Goal: Task Accomplishment & Management: Manage account settings

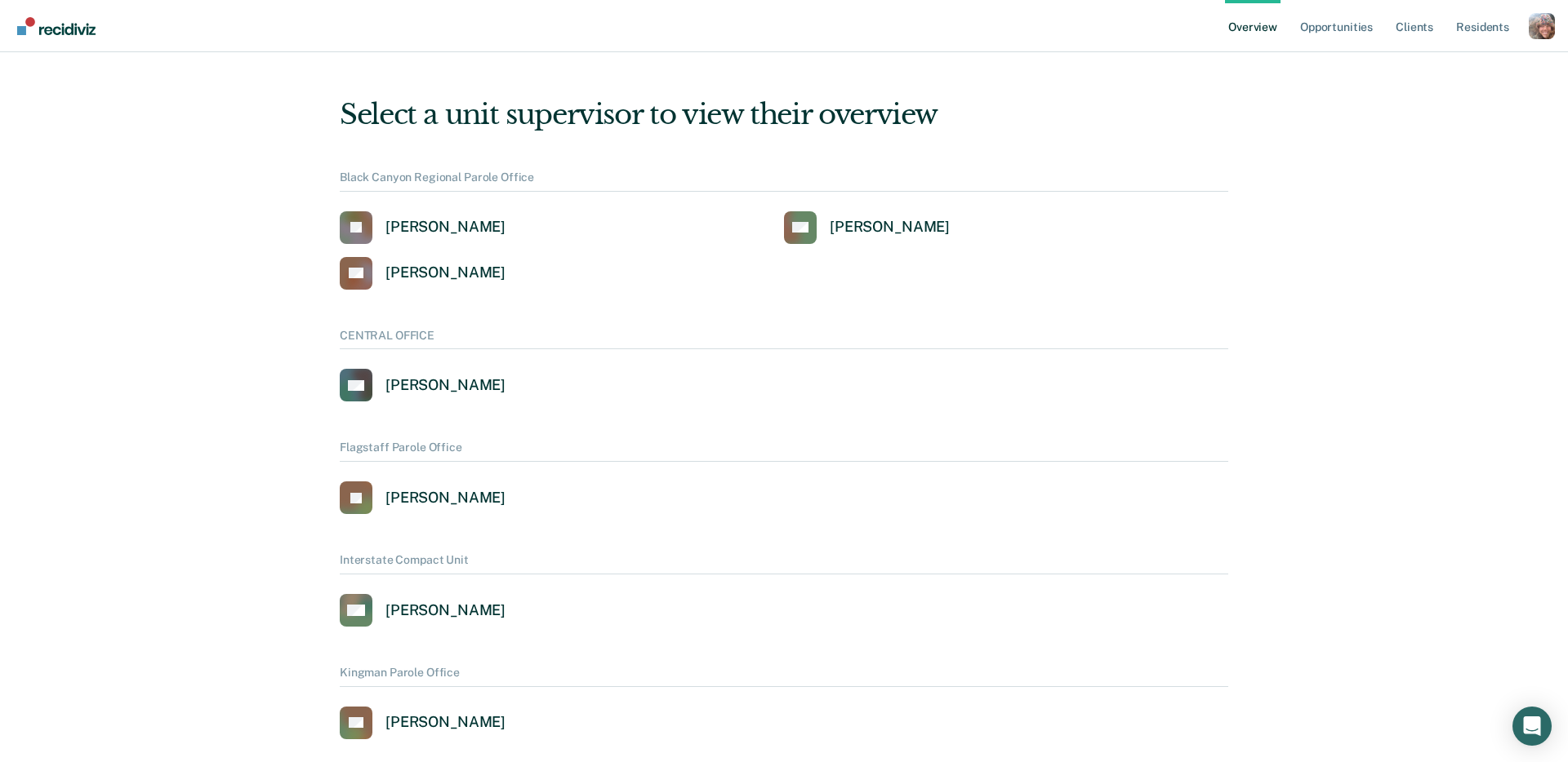
click at [1540, 23] on div "Profile dropdown button" at bounding box center [1541, 26] width 26 height 26
click at [1450, 64] on link "Profile" at bounding box center [1475, 66] width 131 height 13
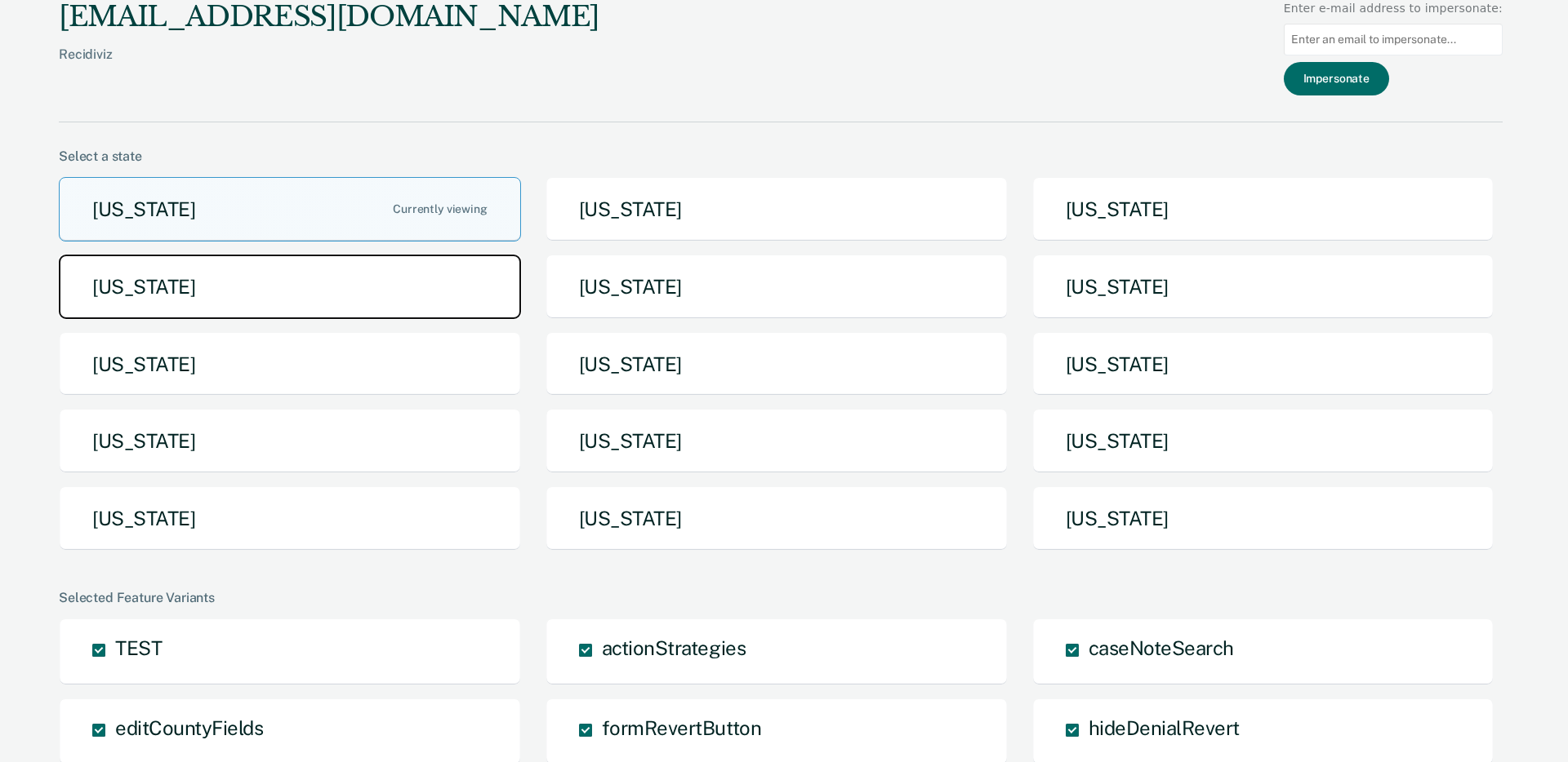
click at [435, 312] on button "[US_STATE]" at bounding box center [290, 286] width 463 height 65
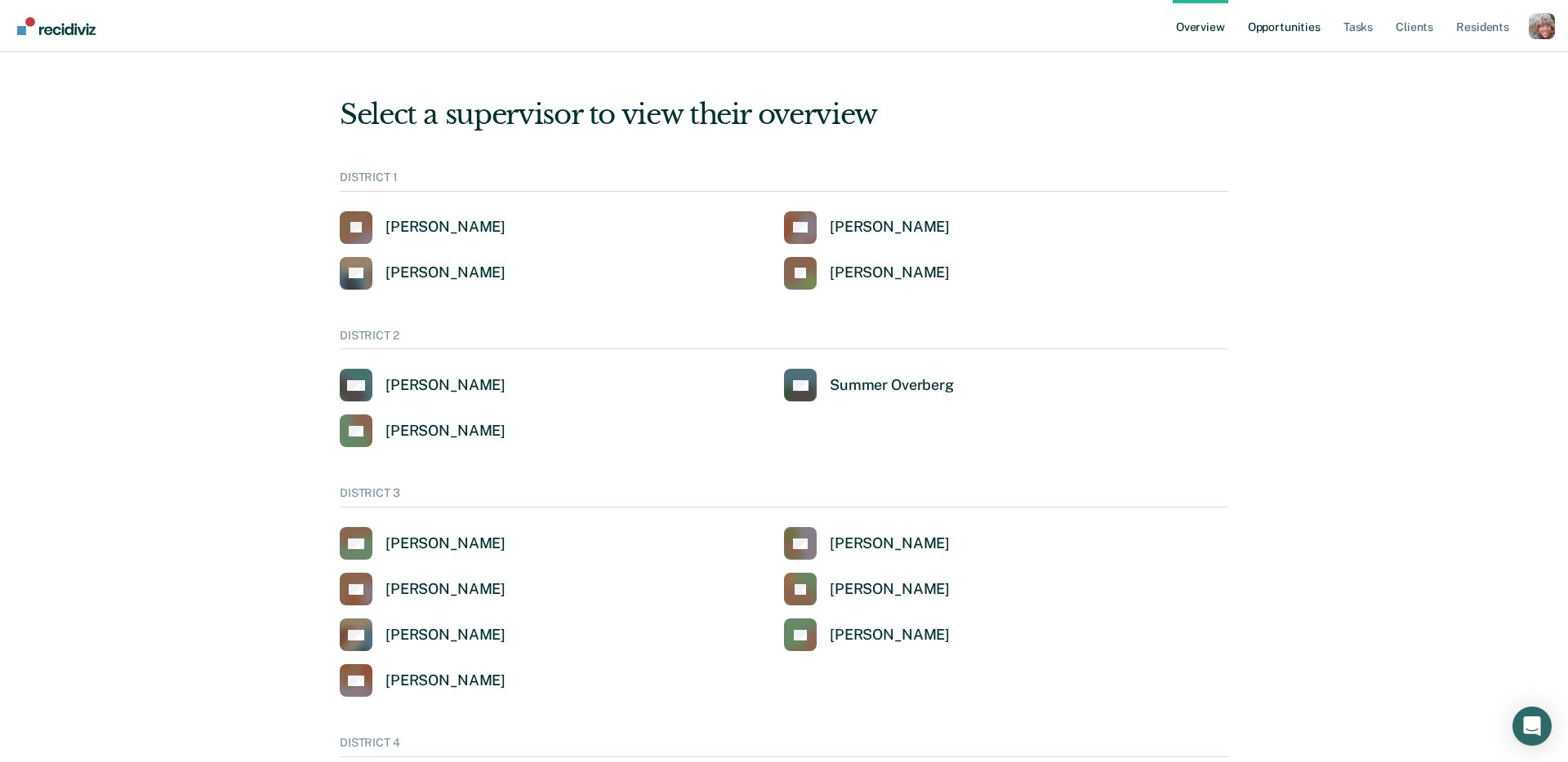
click at [1276, 34] on link "Opportunities" at bounding box center [1284, 26] width 79 height 52
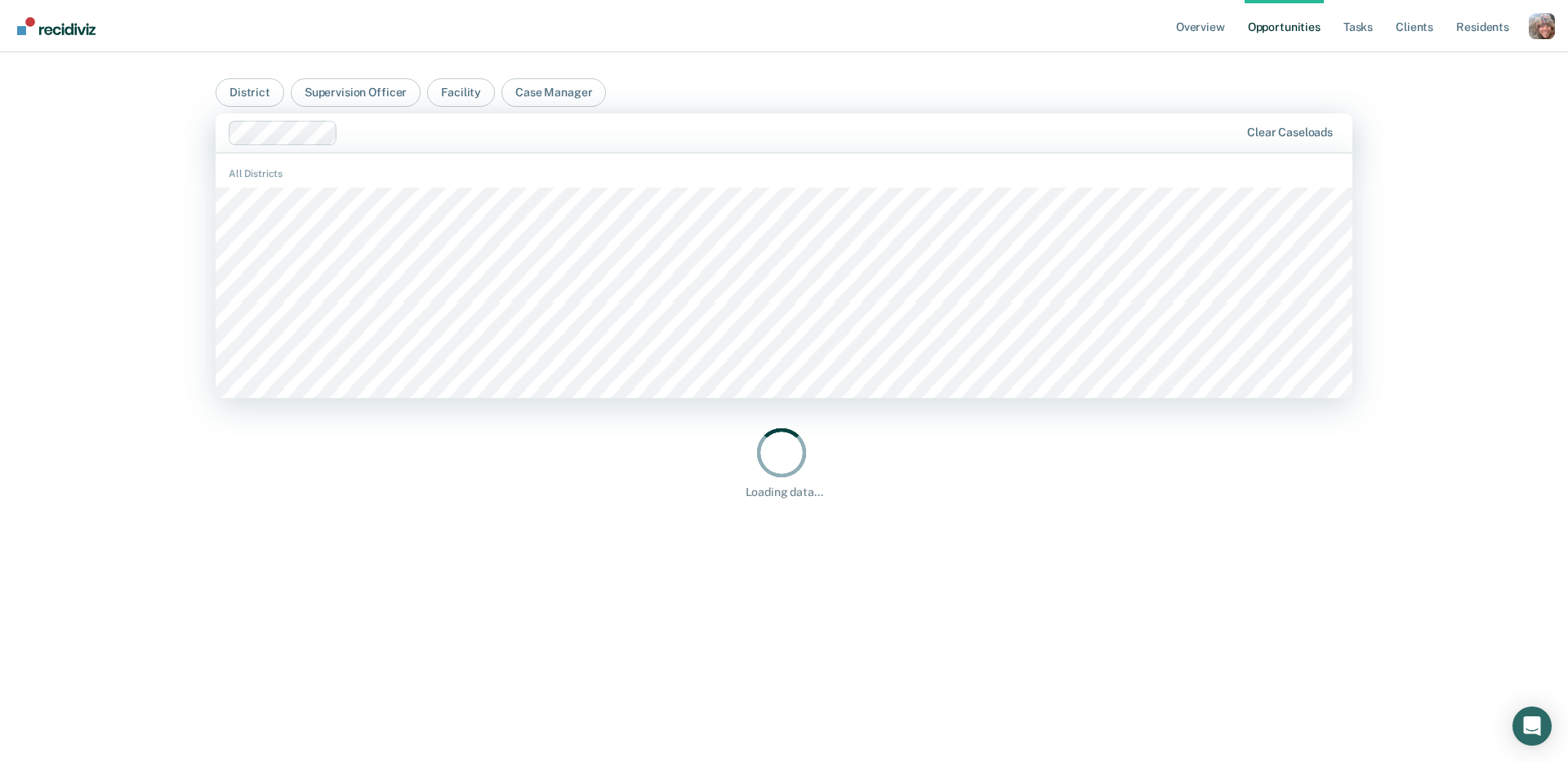
click at [657, 148] on div "Clear caseloads" at bounding box center [784, 133] width 1137 height 39
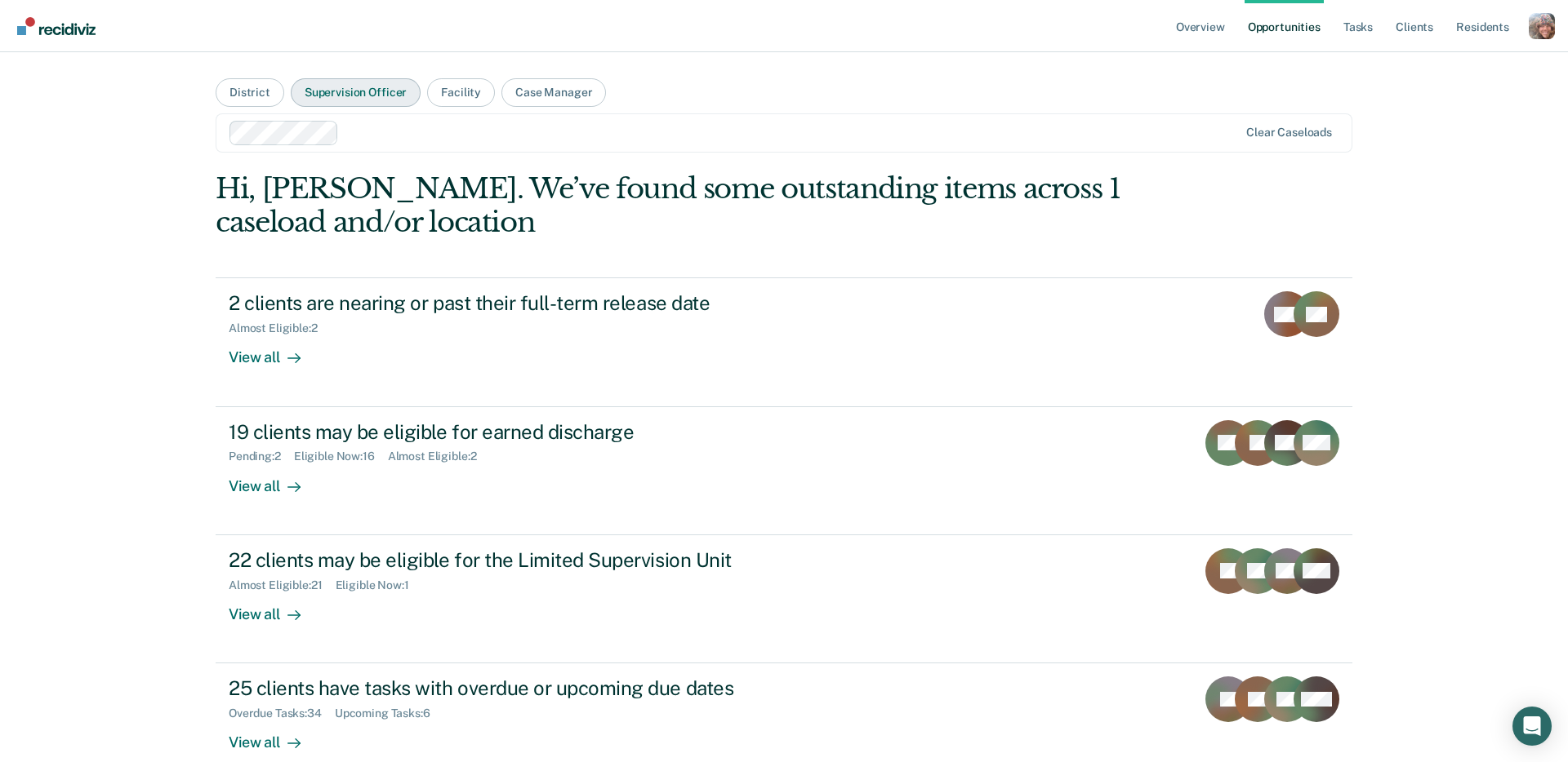
drag, startPoint x: 739, startPoint y: 78, endPoint x: 360, endPoint y: 86, distance: 379.1
click at [738, 78] on main "District Supervision Officer Facility Case Manager Clear caseloads Hi, Jen. We’…" at bounding box center [784, 387] width 1176 height 671
drag, startPoint x: 258, startPoint y: 92, endPoint x: 281, endPoint y: 93, distance: 23.0
click at [259, 92] on button "District" at bounding box center [250, 92] width 68 height 29
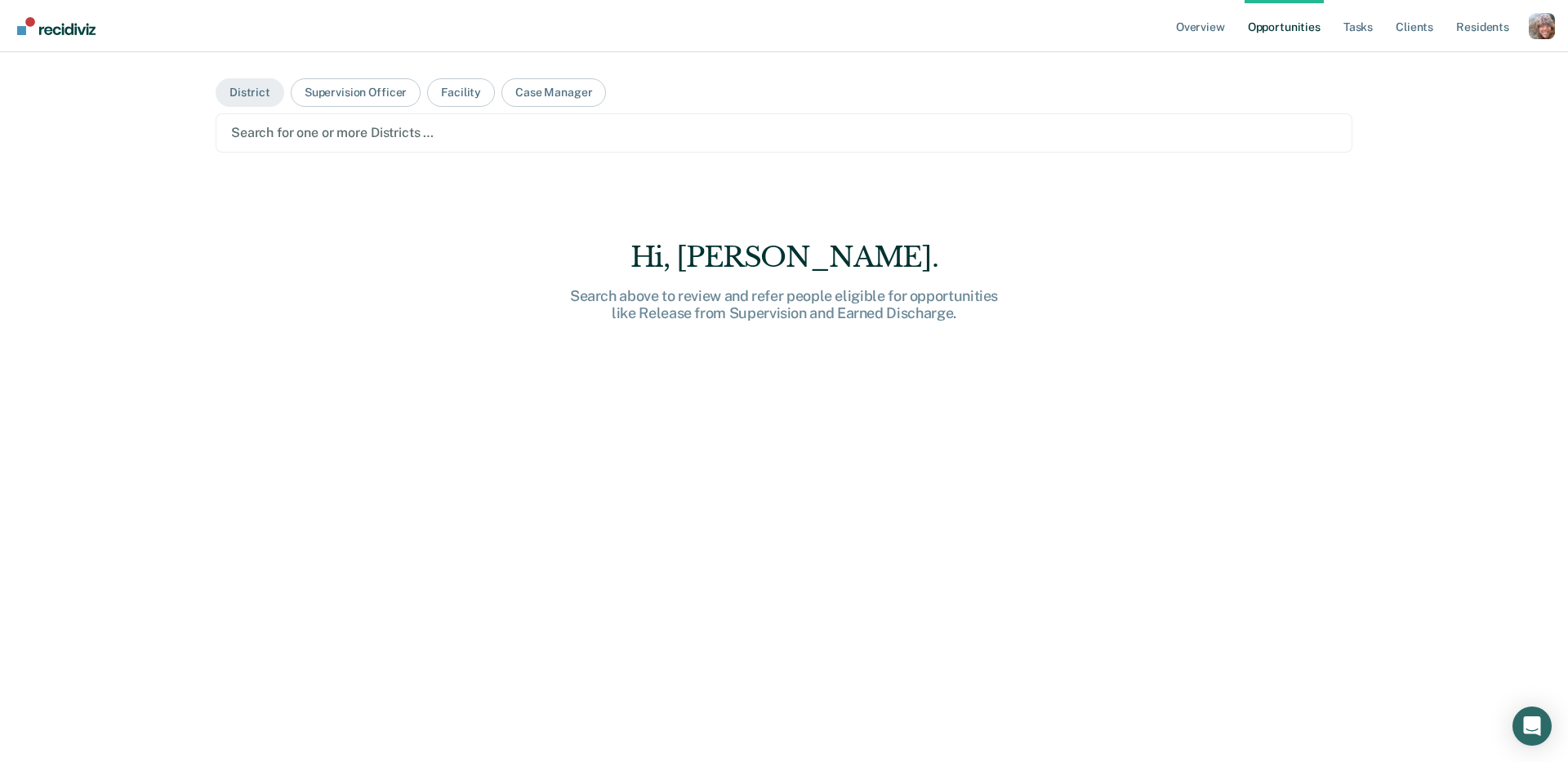
click at [371, 127] on div at bounding box center [784, 132] width 1105 height 18
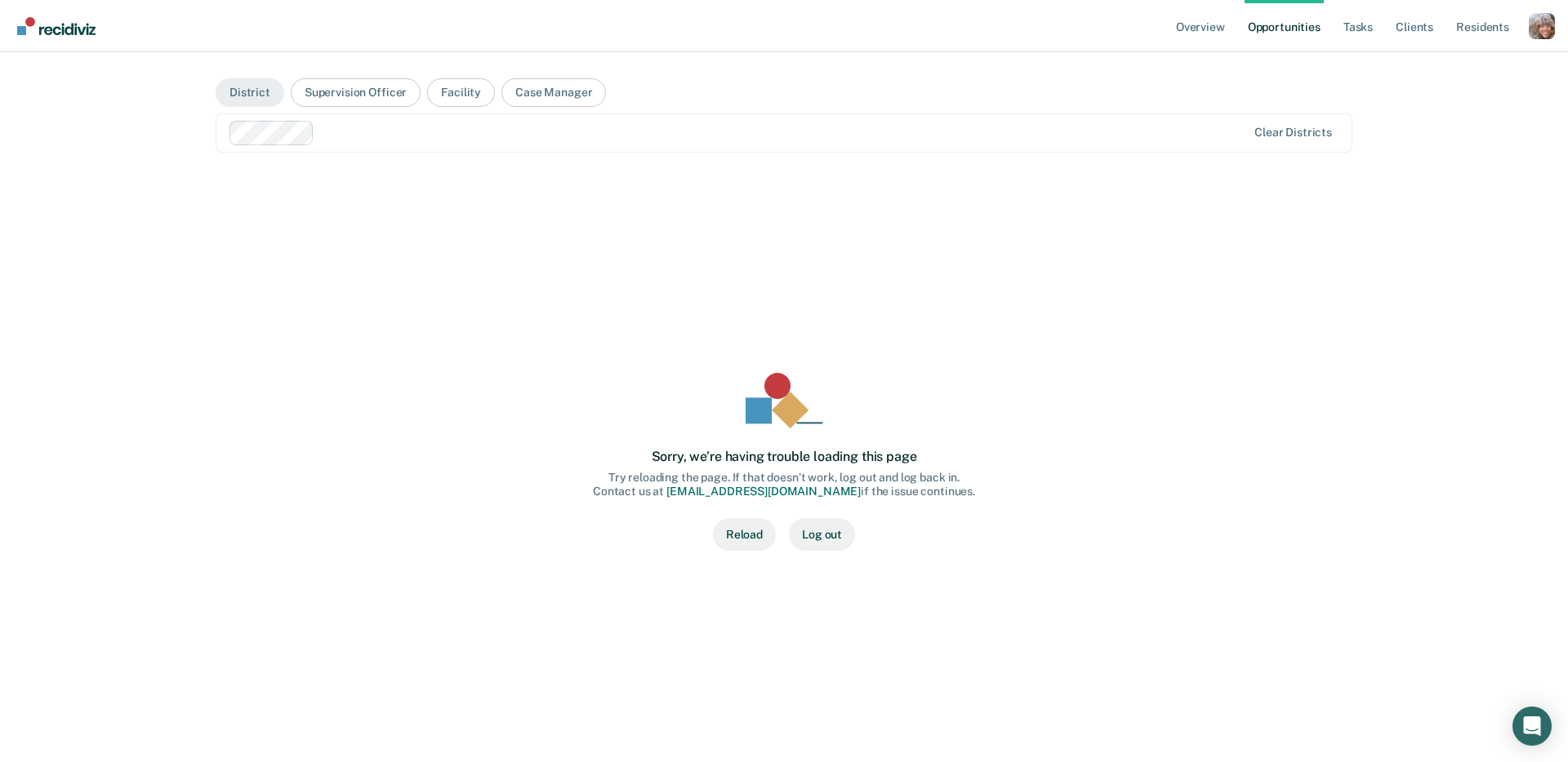
click at [1547, 30] on div "Profile dropdown button" at bounding box center [1541, 26] width 26 height 26
click at [1475, 115] on link "Go to Operations" at bounding box center [1473, 118] width 139 height 13
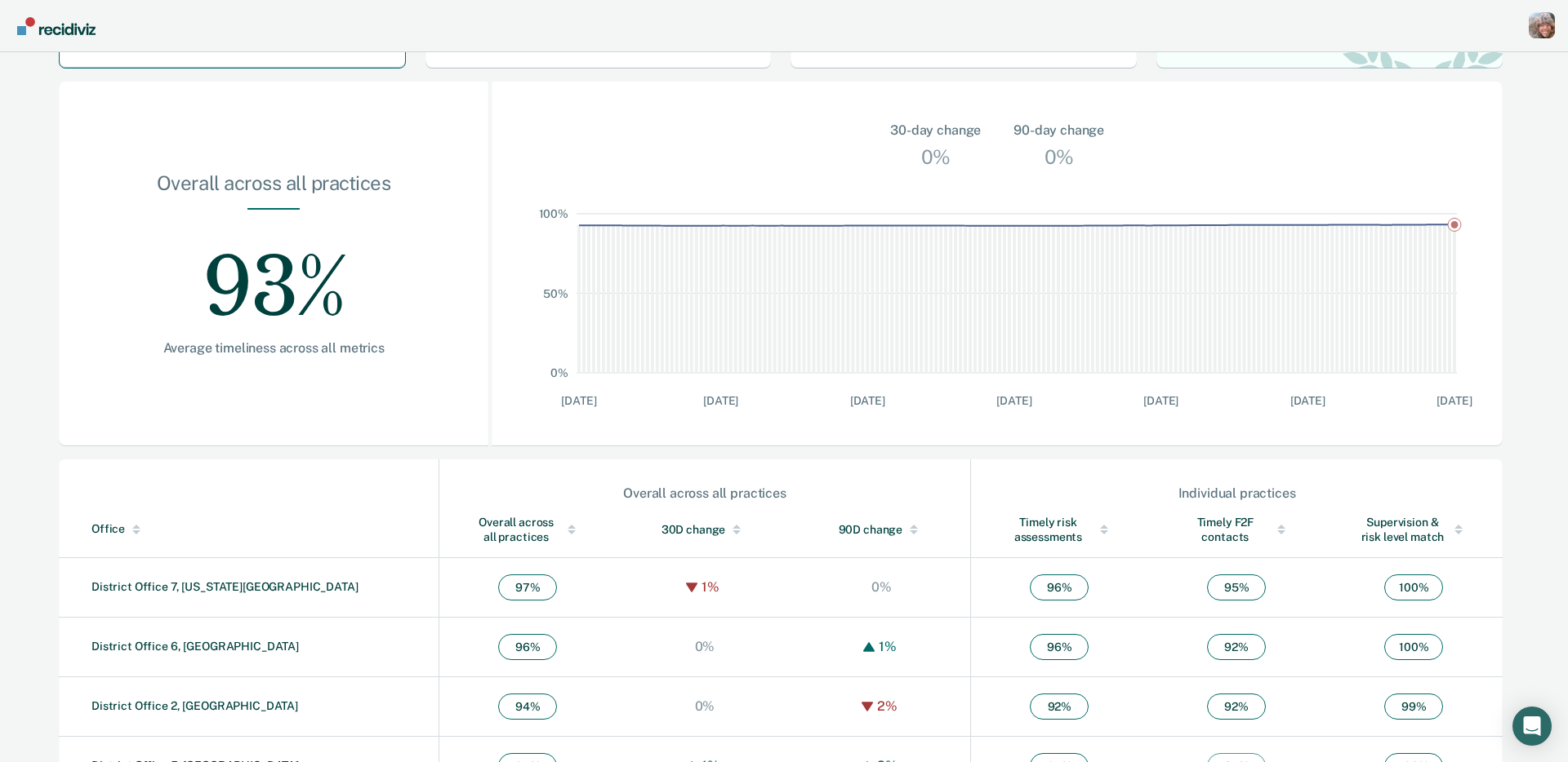
scroll to position [166, 0]
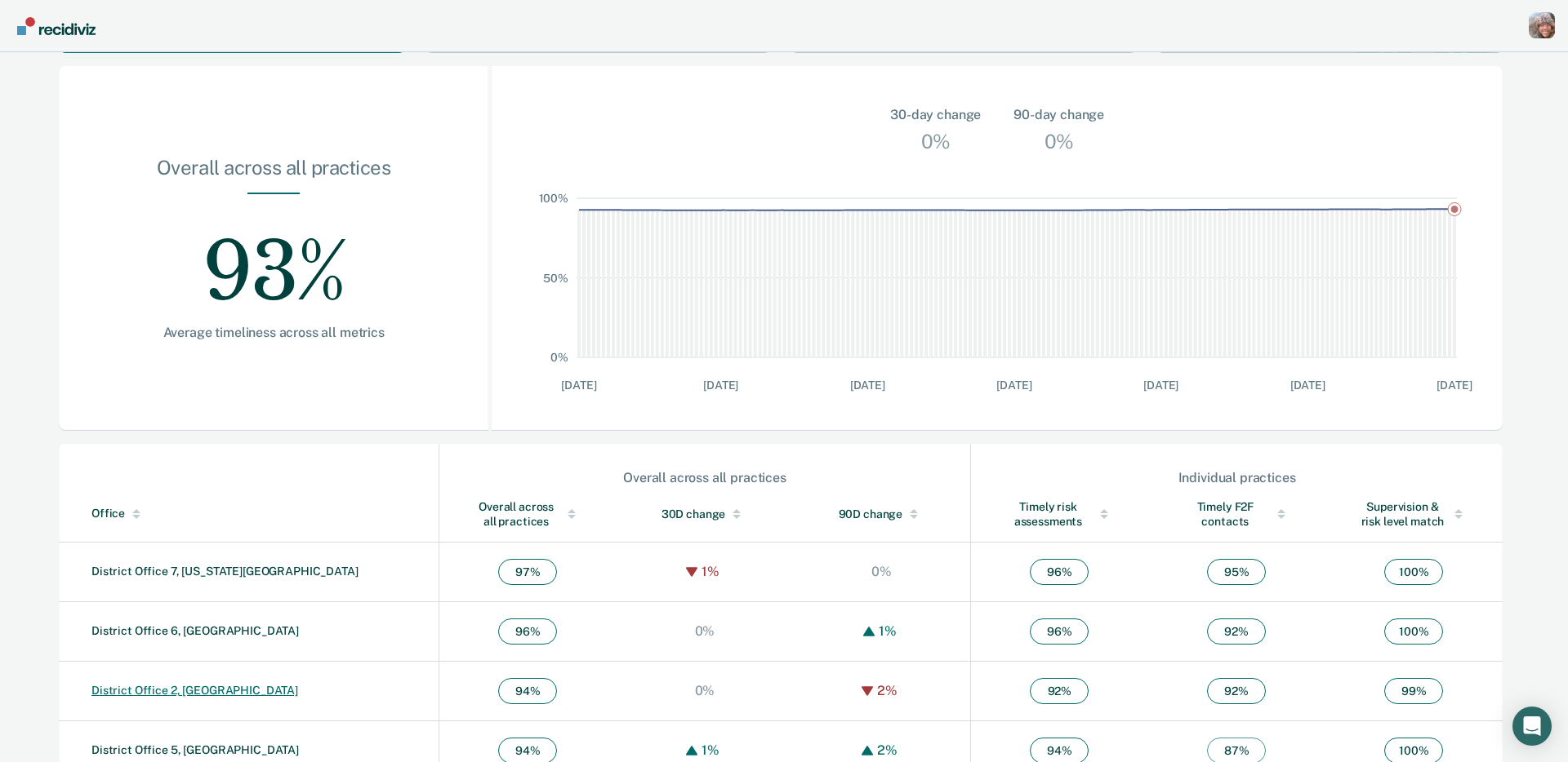
click at [140, 692] on link "District Office 2, Lewiston" at bounding box center [195, 691] width 206 height 13
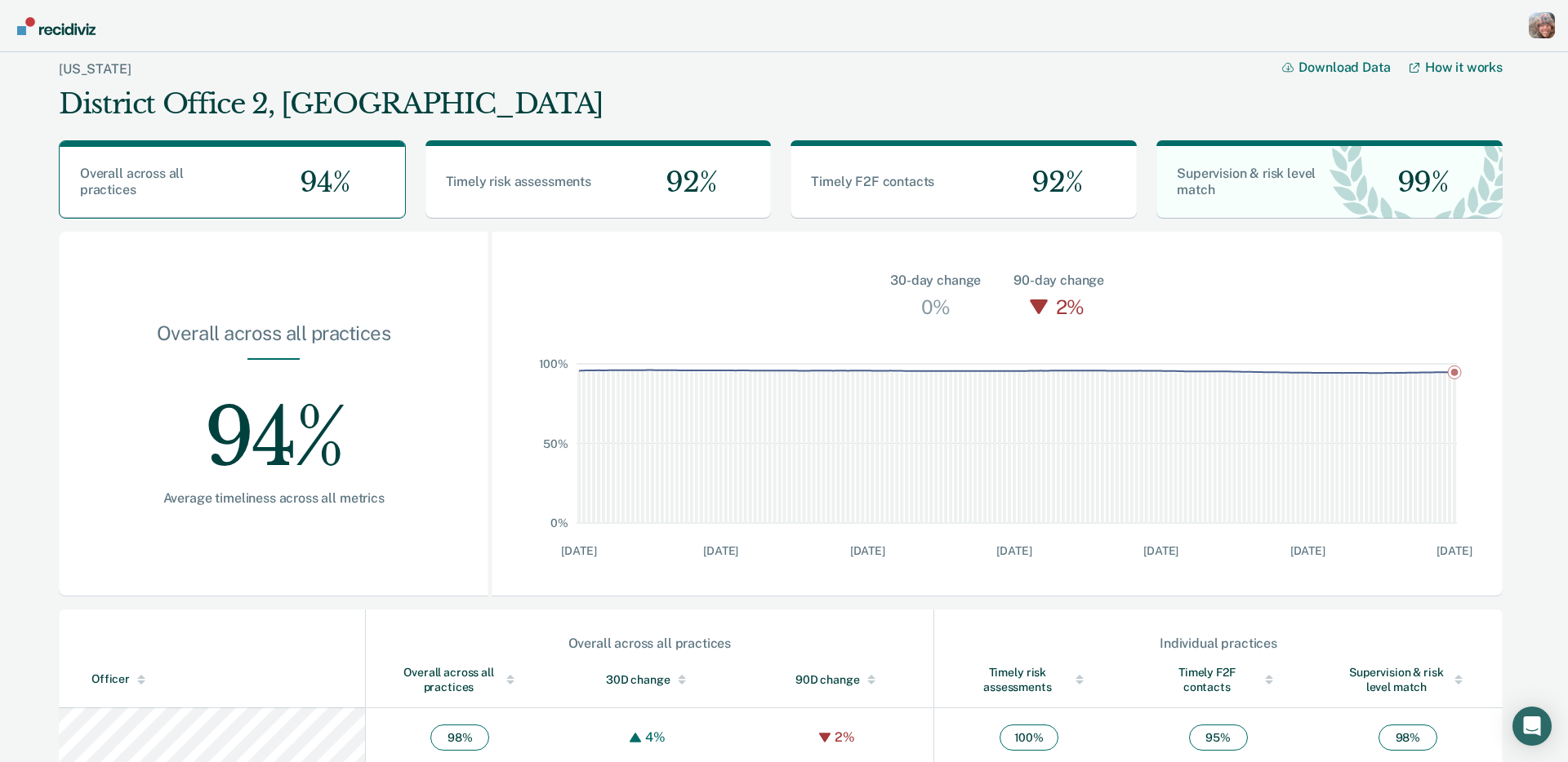
click at [1535, 28] on div "Profile dropdown button" at bounding box center [1541, 25] width 26 height 26
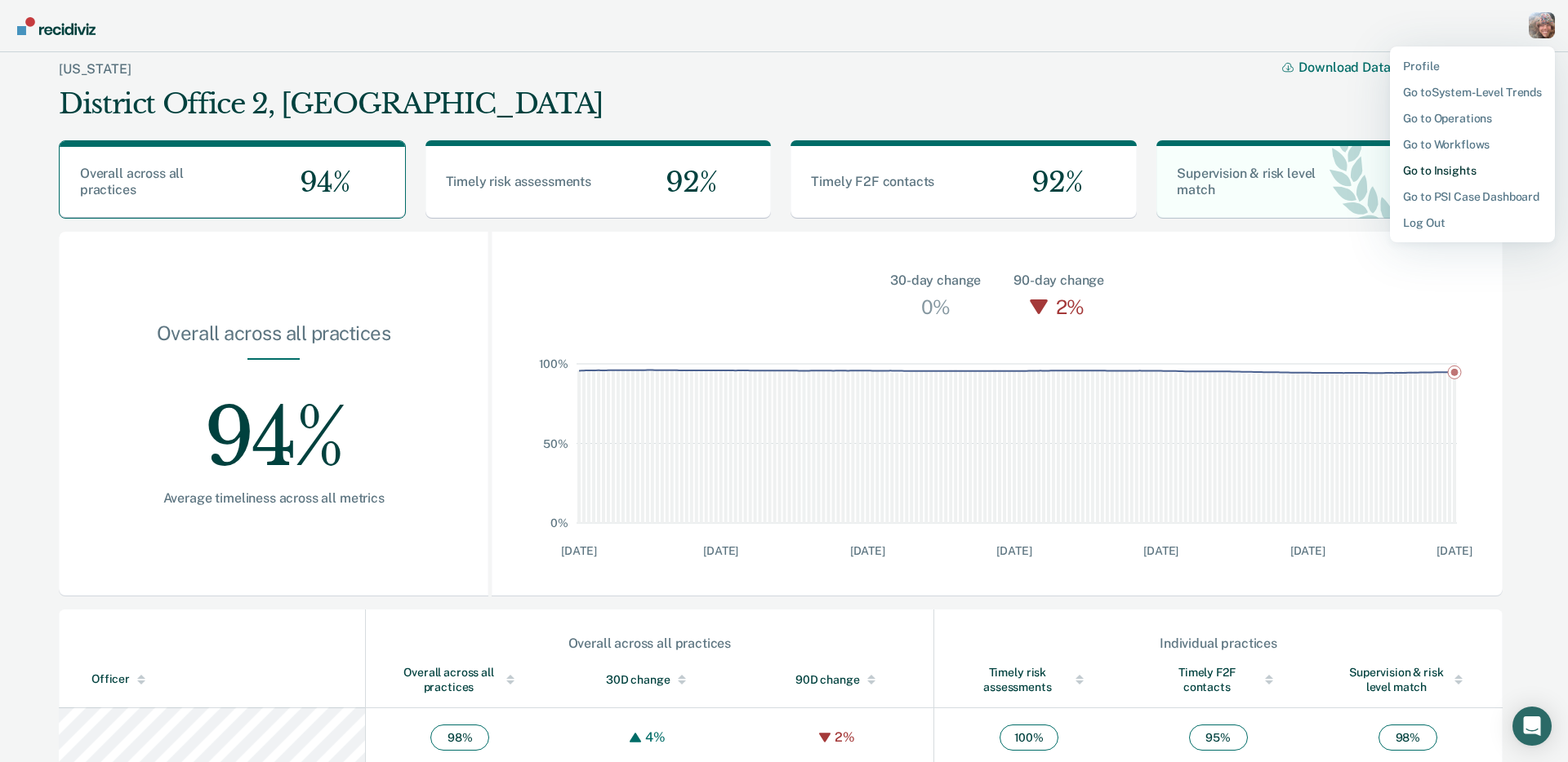
click at [1450, 171] on link "Go to Insights" at bounding box center [1473, 171] width 139 height 13
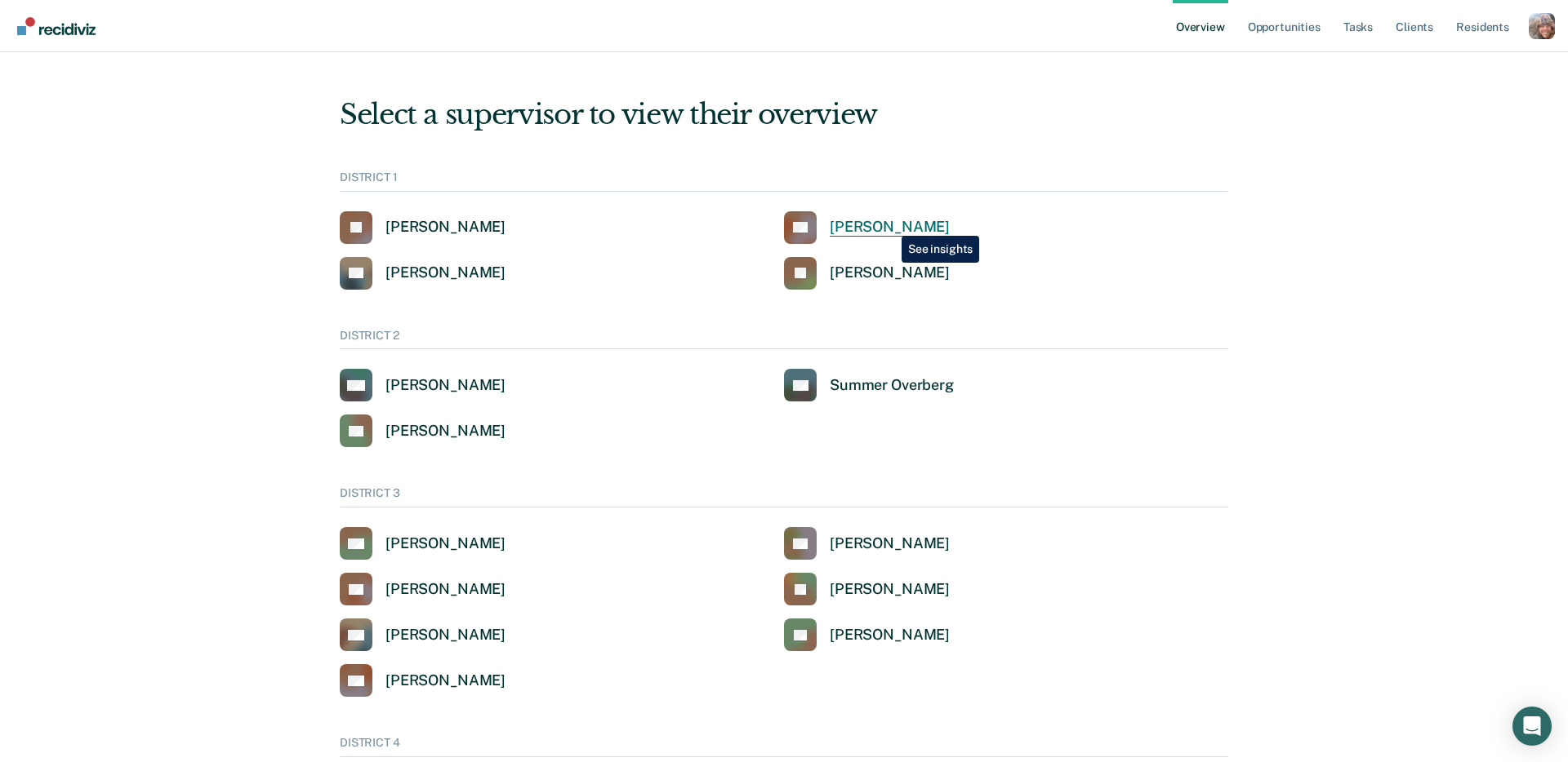
click at [890, 223] on div "[PERSON_NAME]" at bounding box center [890, 226] width 120 height 18
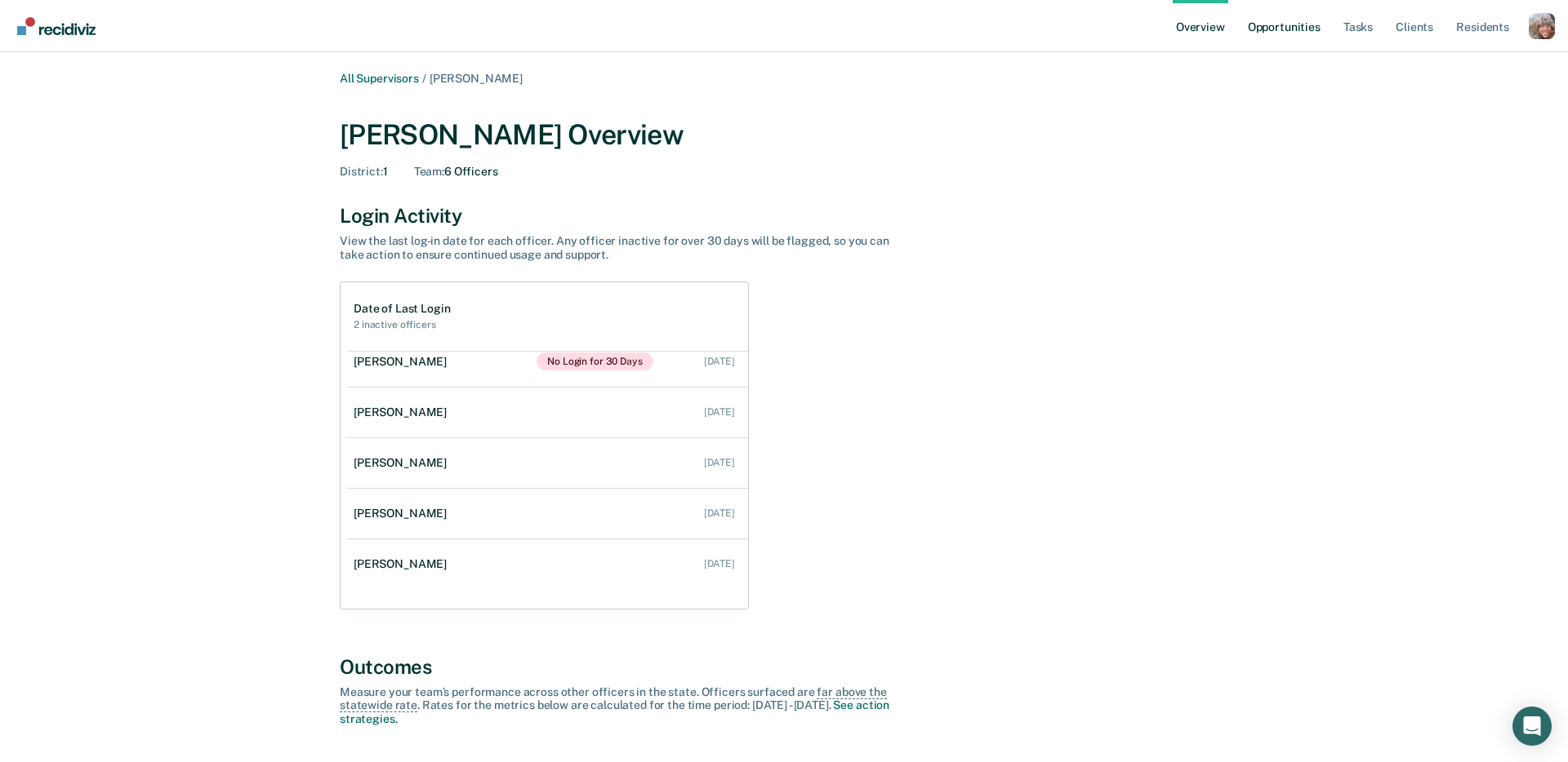
click at [1302, 27] on link "Opportunities" at bounding box center [1284, 26] width 79 height 52
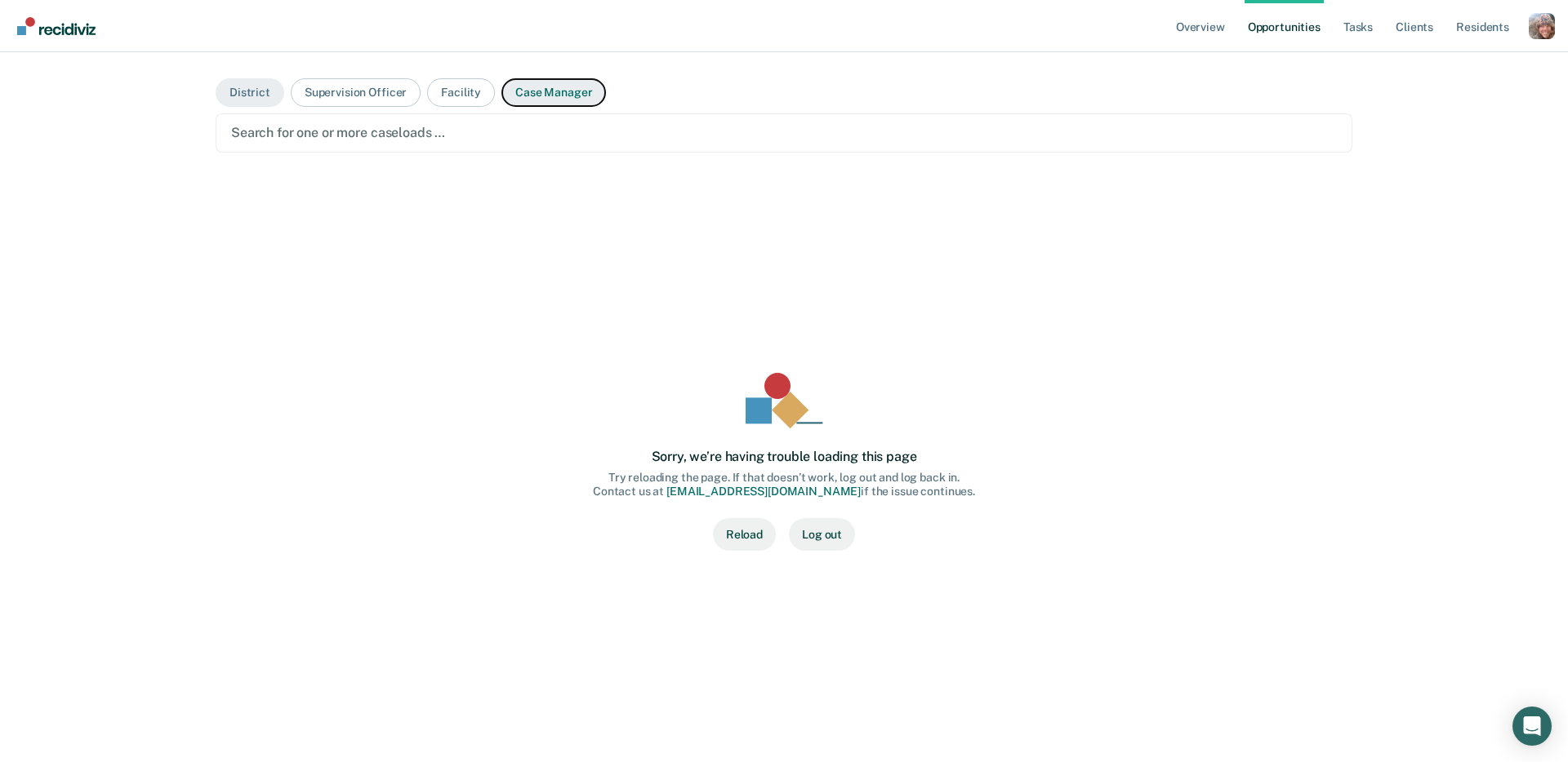
click at [575, 97] on button "Case Manager" at bounding box center [553, 92] width 104 height 29
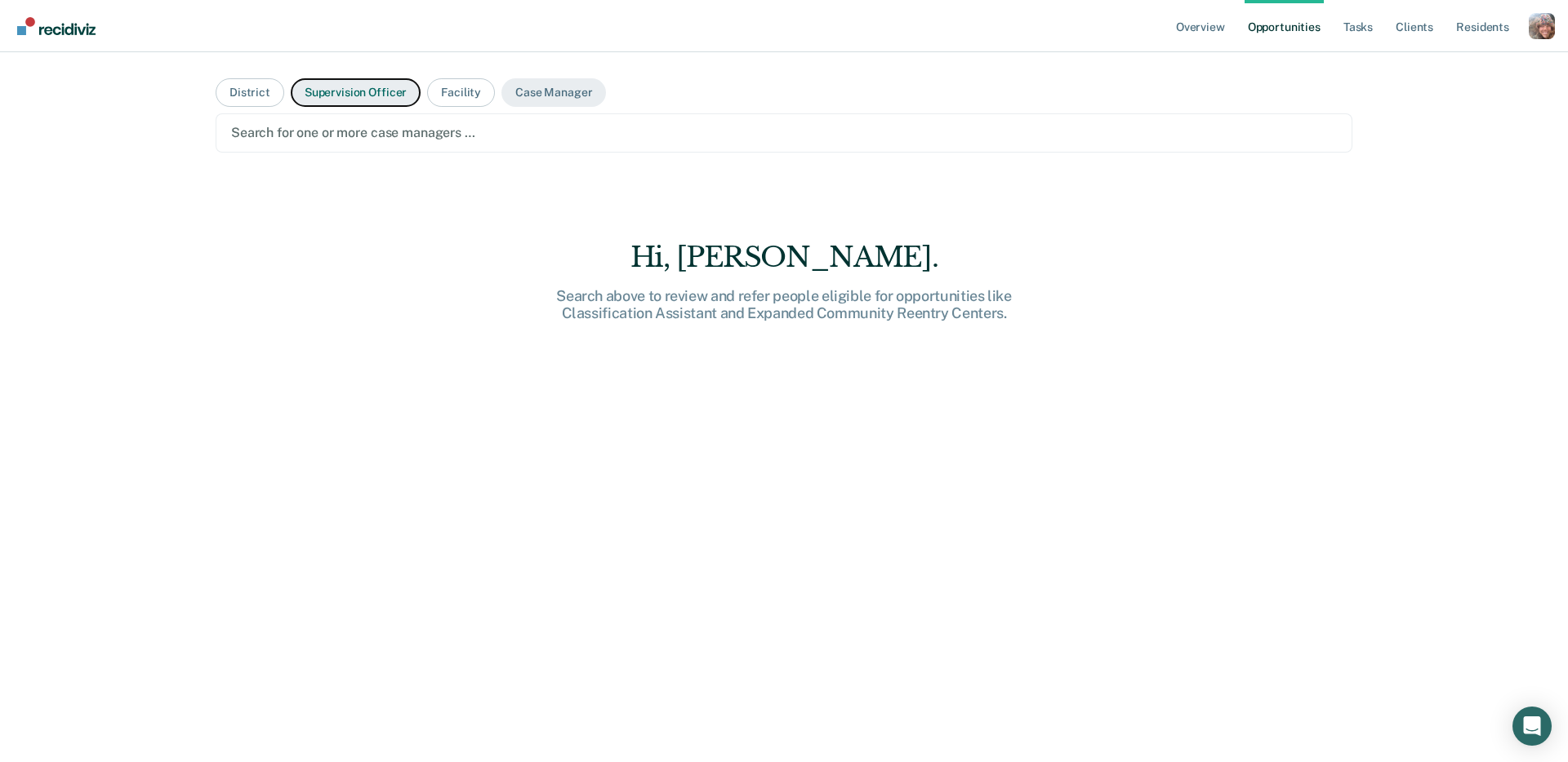
click at [345, 98] on button "Supervision Officer" at bounding box center [356, 92] width 130 height 29
click at [349, 134] on div at bounding box center [784, 132] width 1105 height 18
click at [518, 135] on div at bounding box center [784, 132] width 1105 height 18
click at [416, 129] on div at bounding box center [784, 132] width 1105 height 18
click at [395, 93] on button "Supervision Officer" at bounding box center [356, 92] width 130 height 29
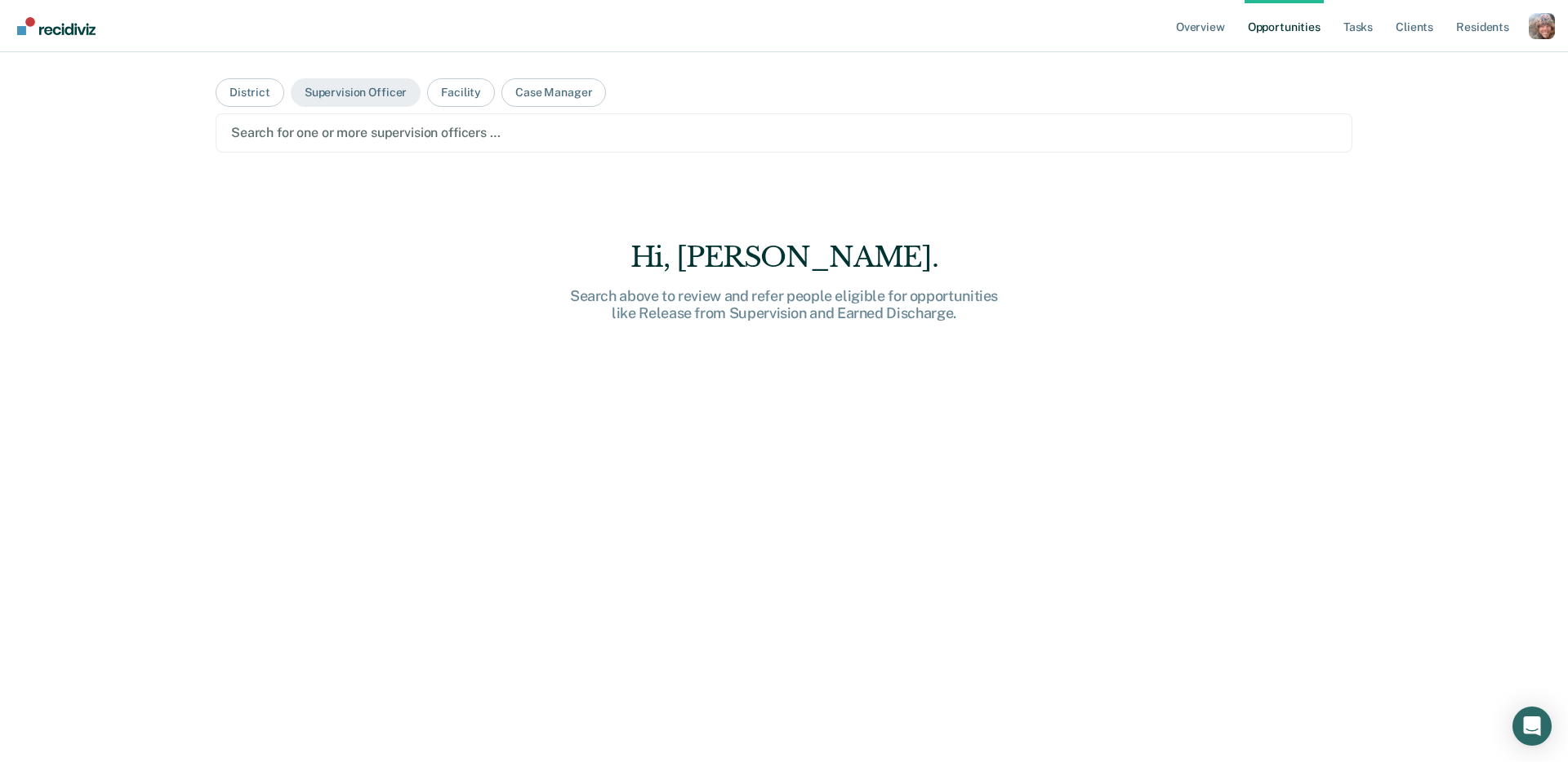
click at [397, 126] on div at bounding box center [784, 132] width 1105 height 18
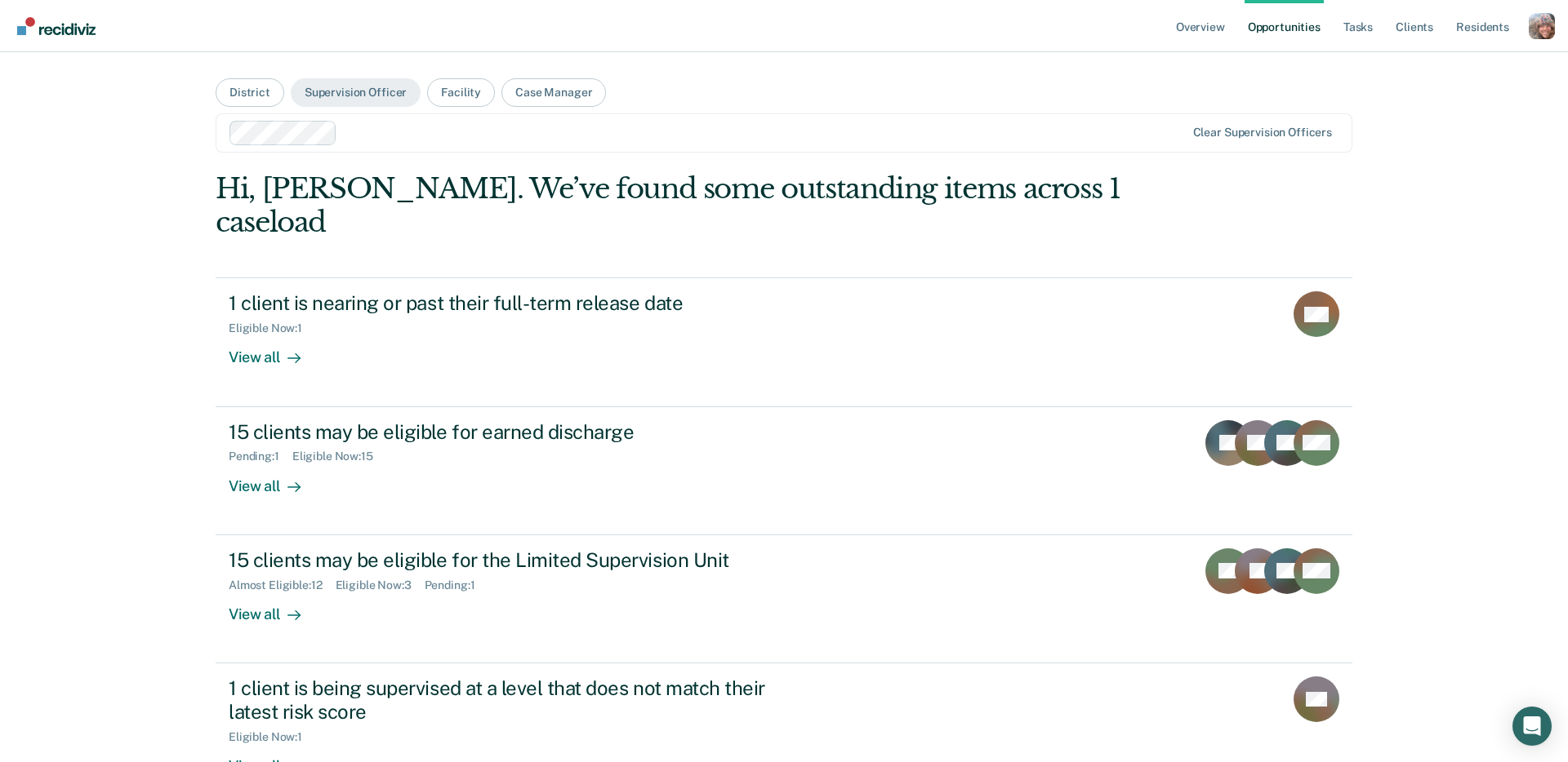
drag, startPoint x: 1526, startPoint y: 158, endPoint x: 1449, endPoint y: 57, distance: 127.0
click at [1525, 158] on div "Overview Opportunities Tasks Client s Resident s Profile Go to System-Level Tre…" at bounding box center [784, 381] width 1568 height 762
click at [1542, 31] on div "Profile dropdown button" at bounding box center [1541, 26] width 26 height 26
click at [1422, 56] on button "Profile" at bounding box center [1472, 65] width 165 height 26
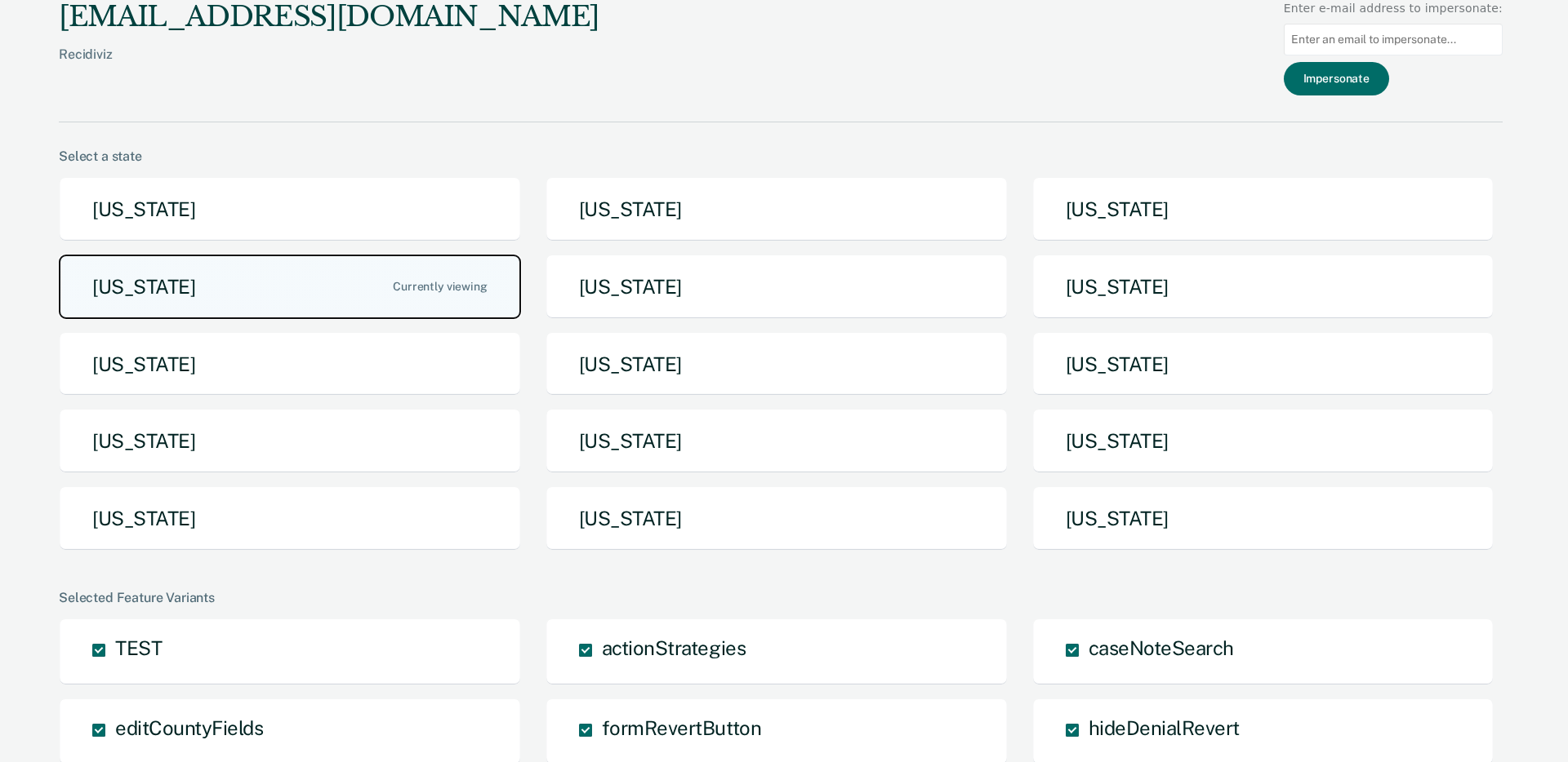
click at [327, 270] on button "[US_STATE]" at bounding box center [290, 286] width 463 height 65
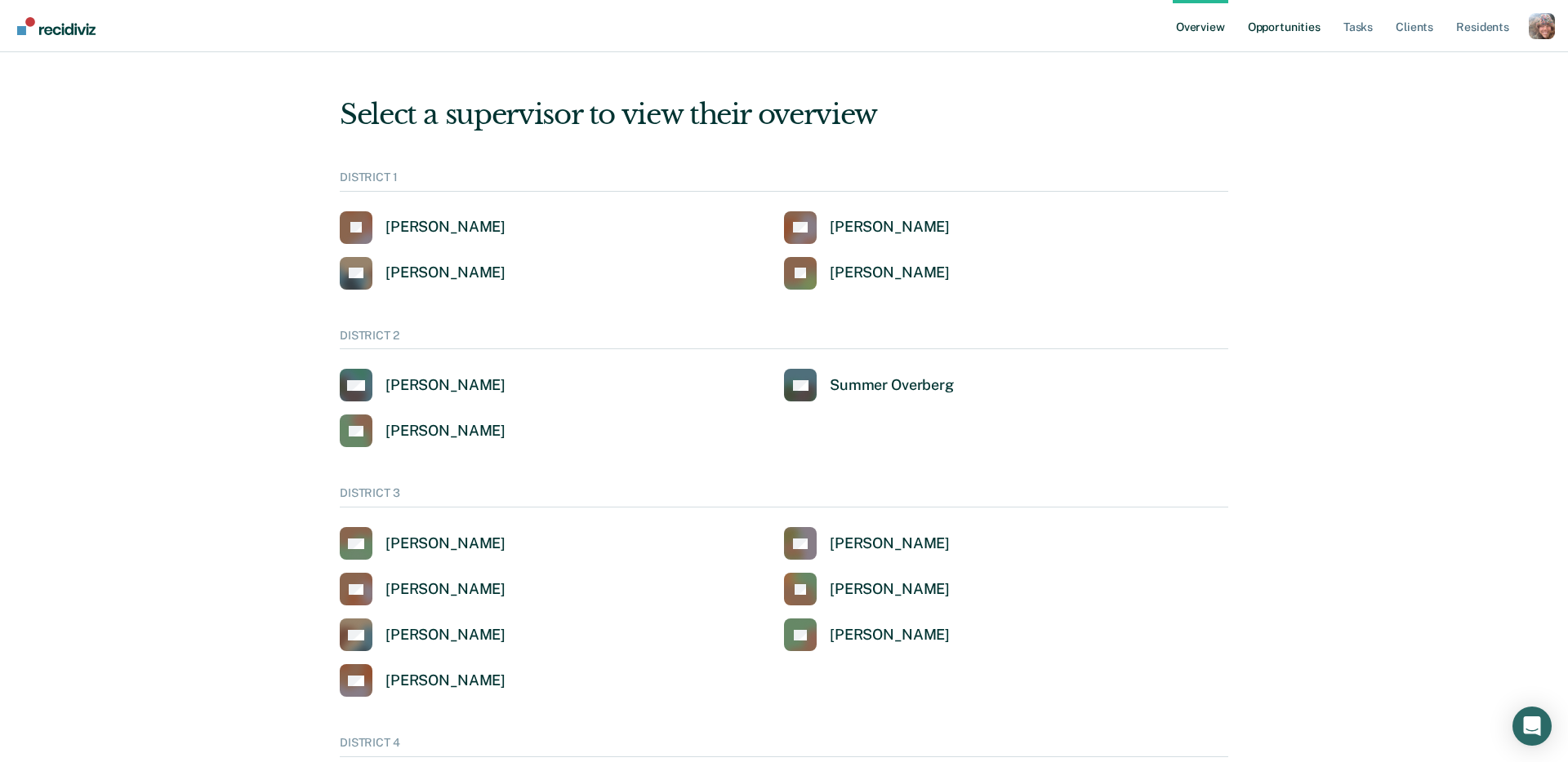
click at [1291, 25] on link "Opportunities" at bounding box center [1284, 26] width 79 height 52
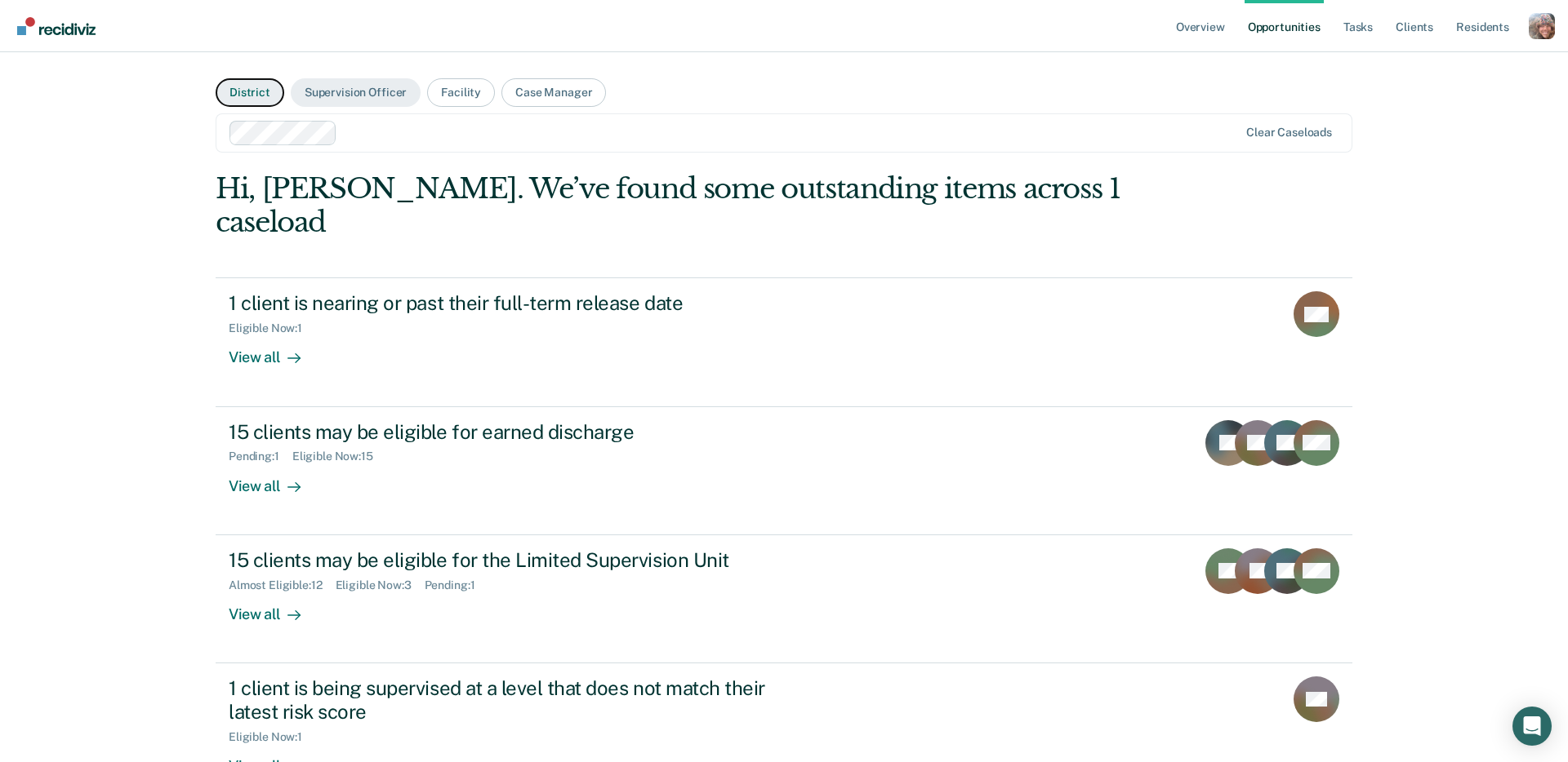
click at [249, 92] on button "District" at bounding box center [250, 92] width 68 height 29
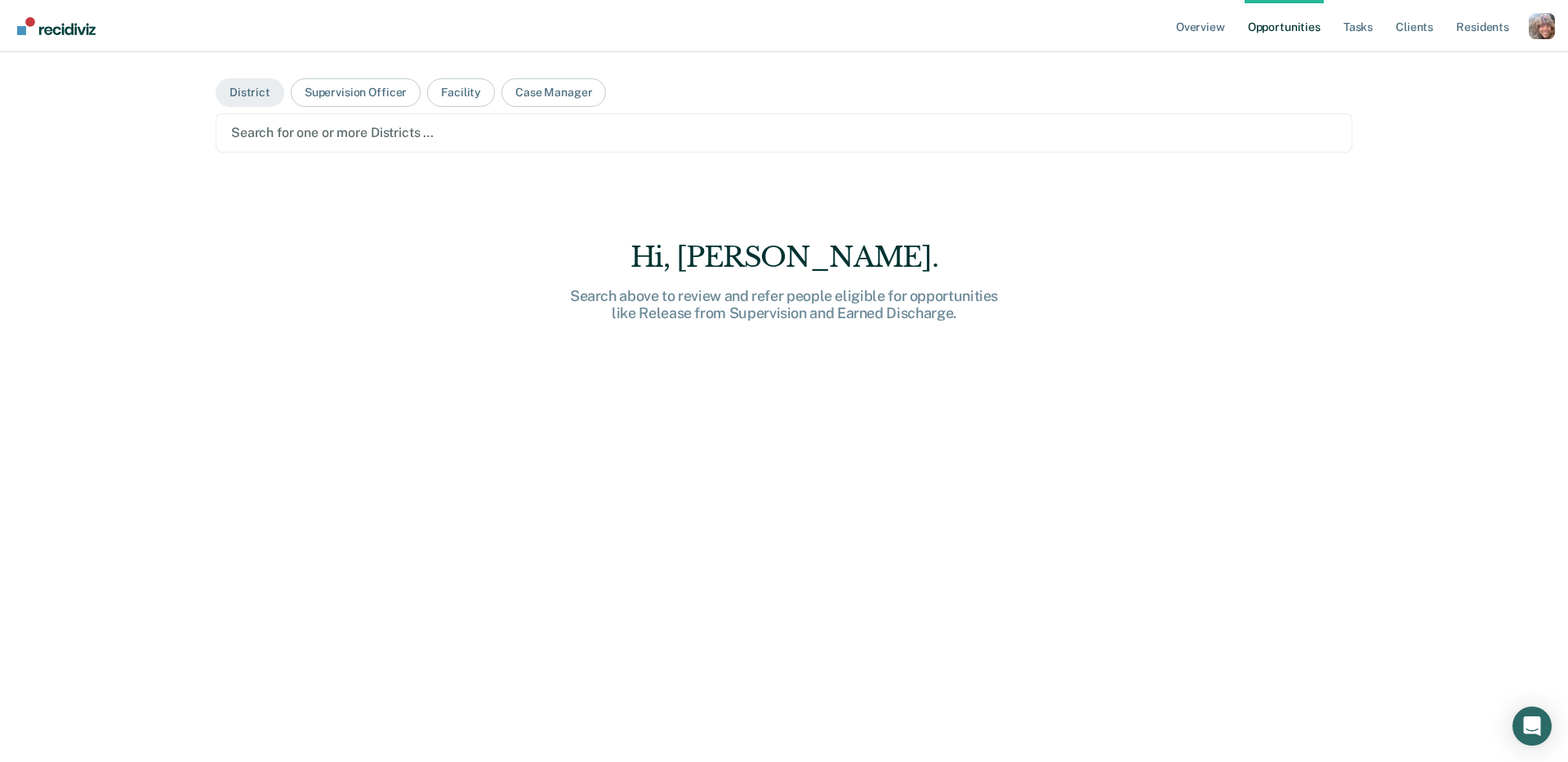
click at [317, 131] on div at bounding box center [784, 132] width 1105 height 18
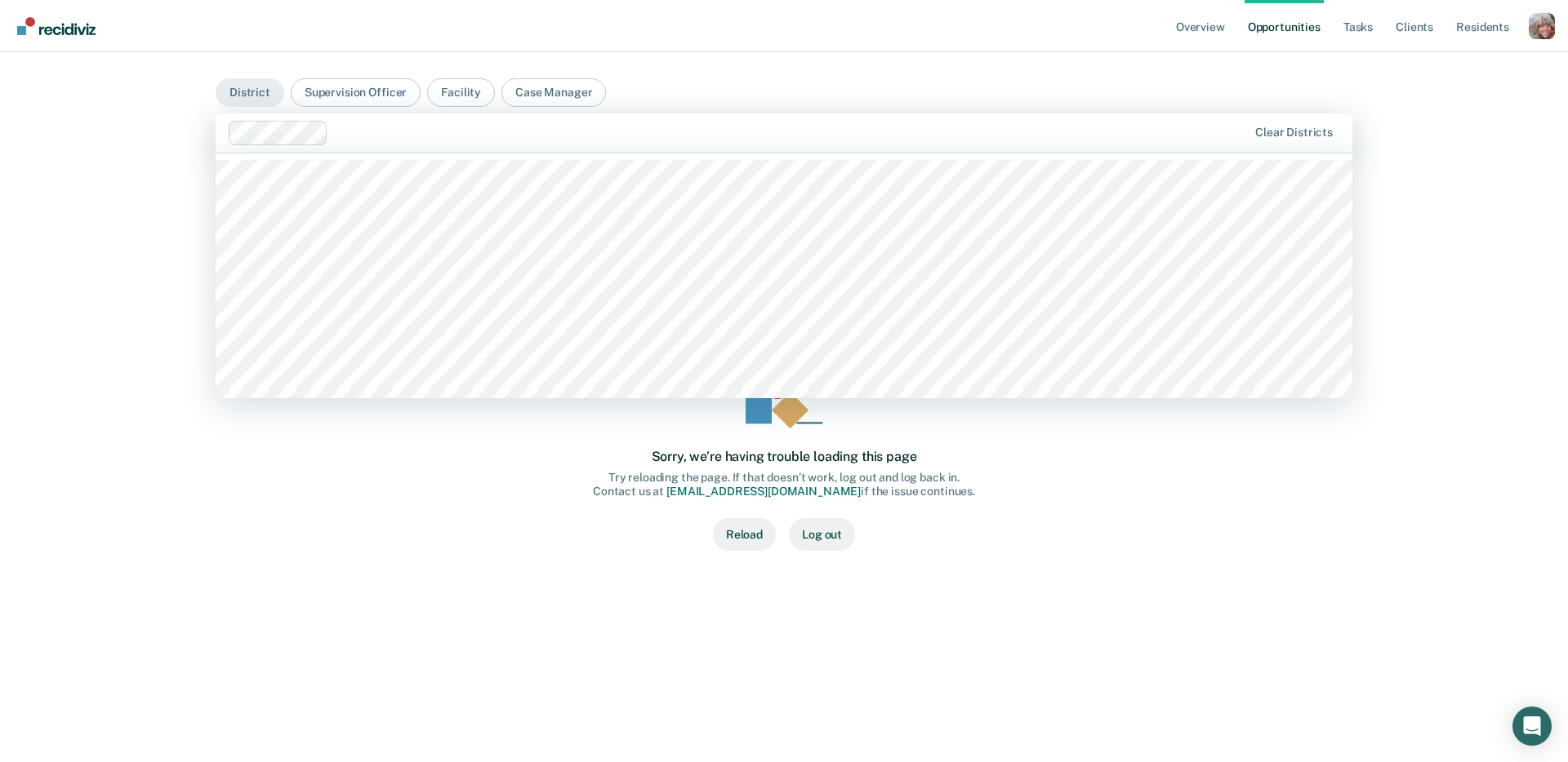
click at [864, 127] on div at bounding box center [790, 132] width 913 height 18
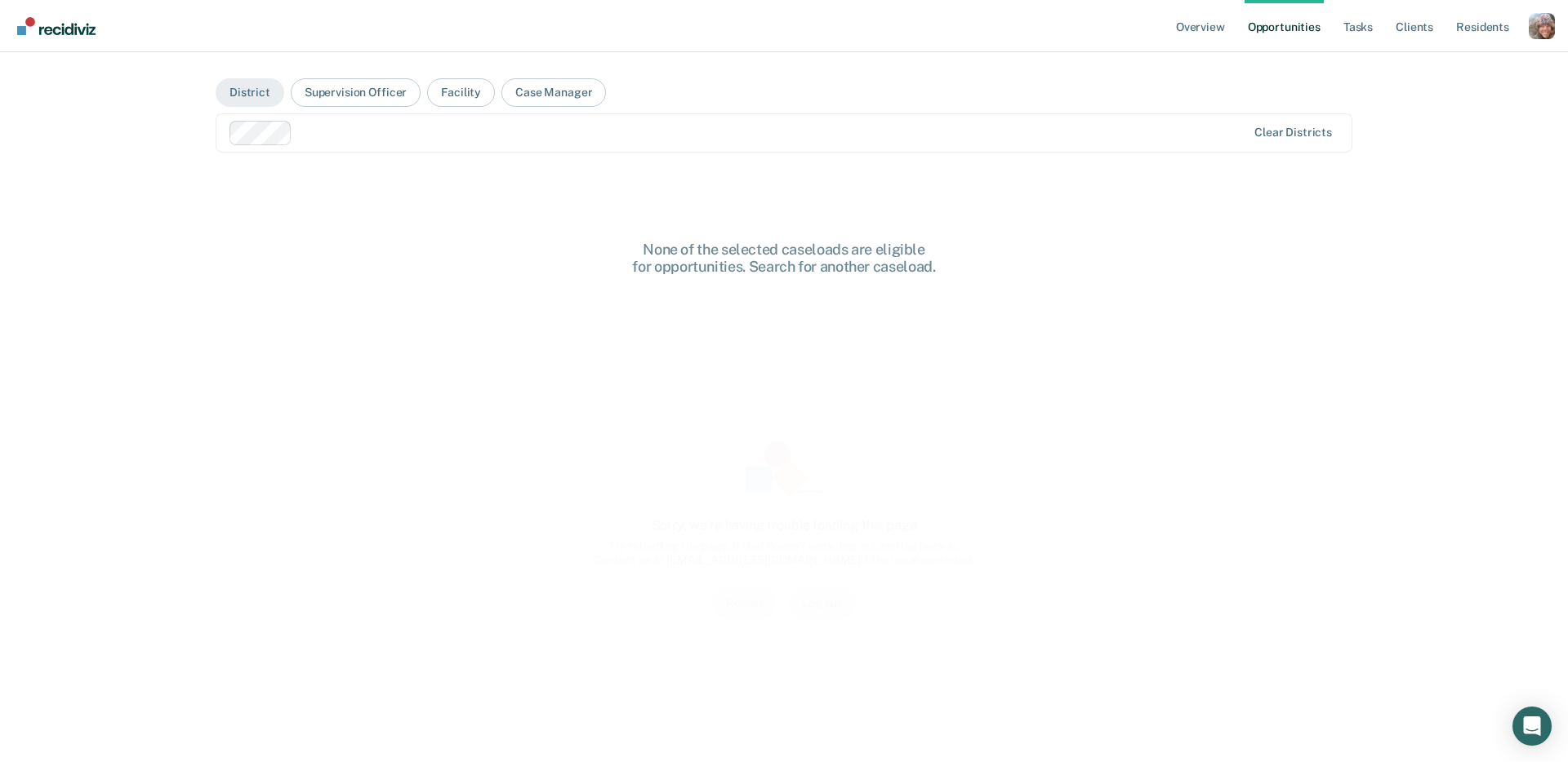
click at [153, 224] on div "Overview Opportunities Tasks Client s Resident s Profile Go to System-Level Tre…" at bounding box center [784, 381] width 1568 height 762
click at [320, 137] on div at bounding box center [772, 132] width 947 height 18
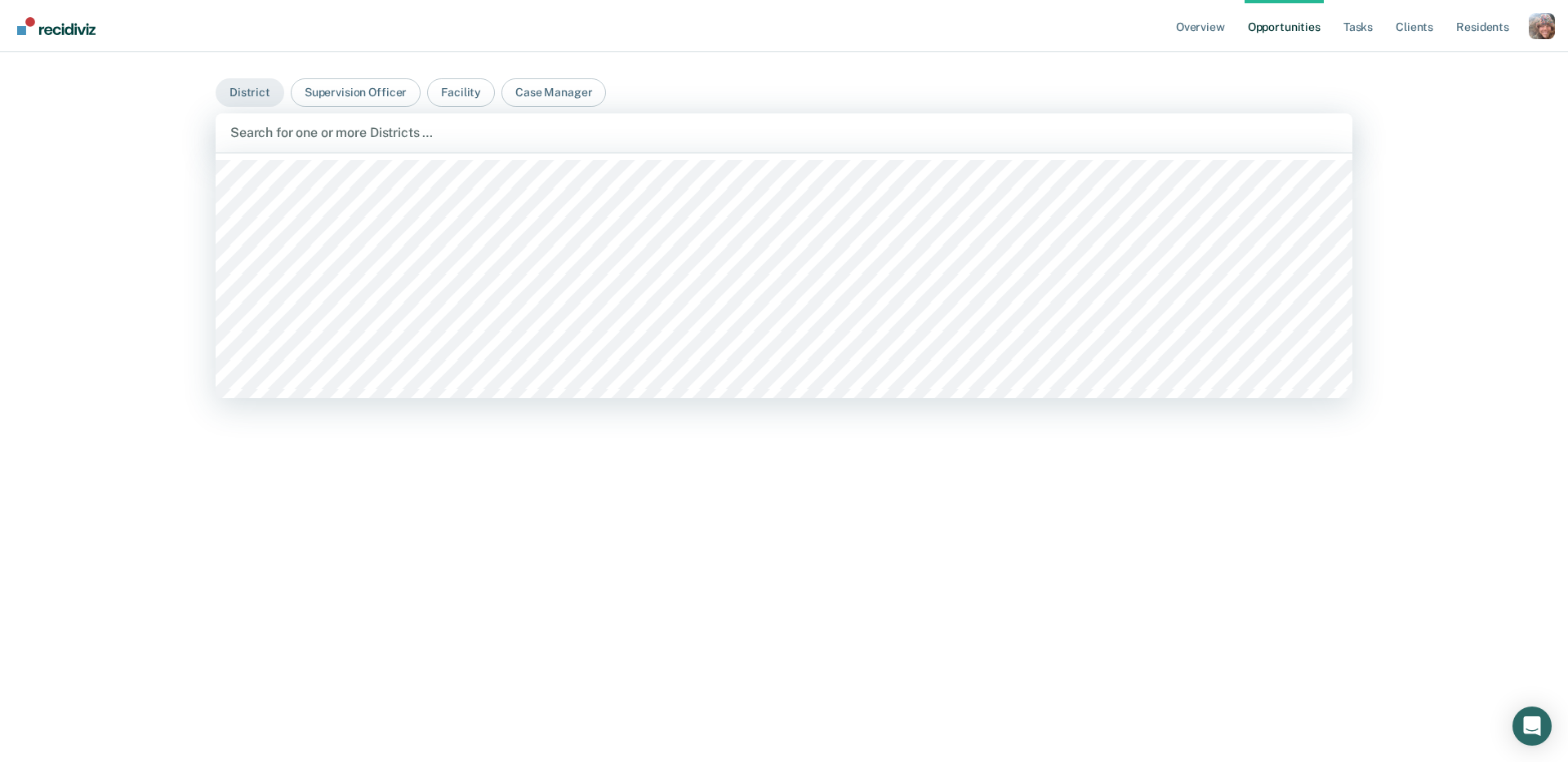
click at [307, 133] on div at bounding box center [784, 132] width 1107 height 18
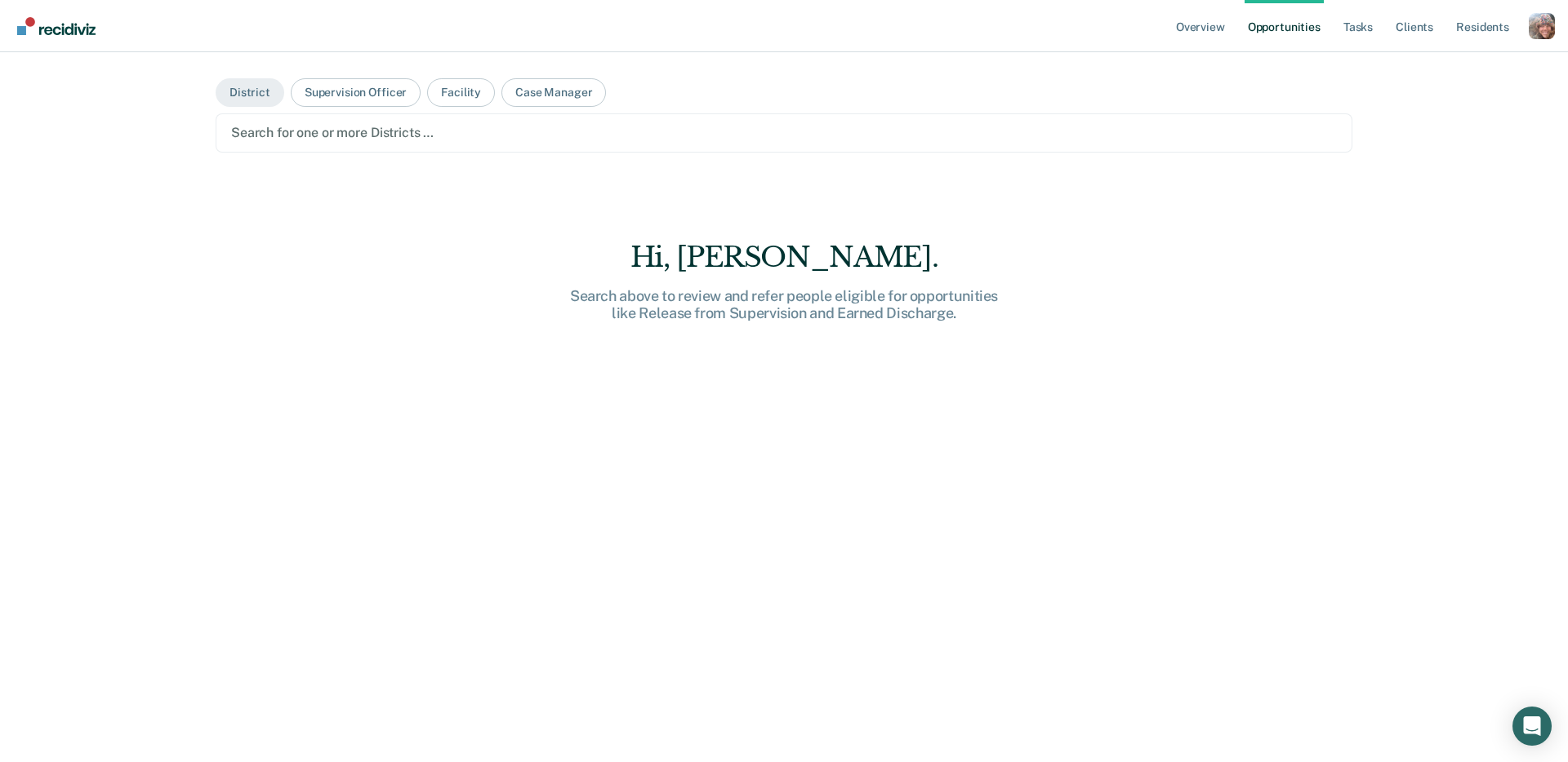
click at [302, 117] on div "Search for one or more Districts …" at bounding box center [784, 133] width 1137 height 39
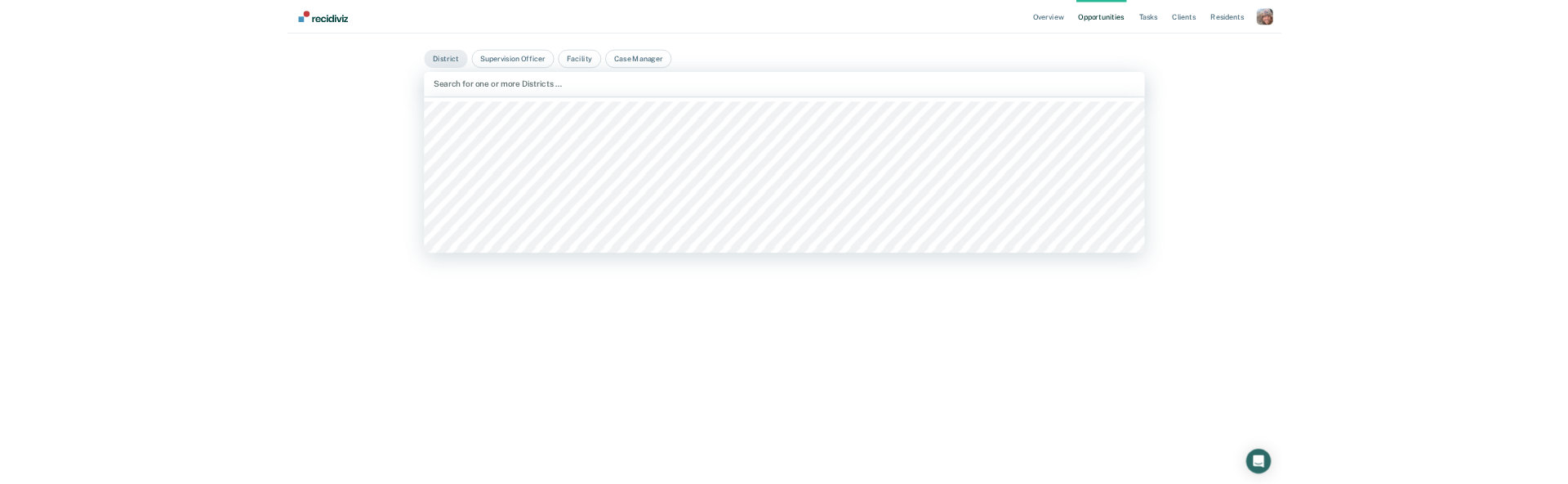
scroll to position [56, 0]
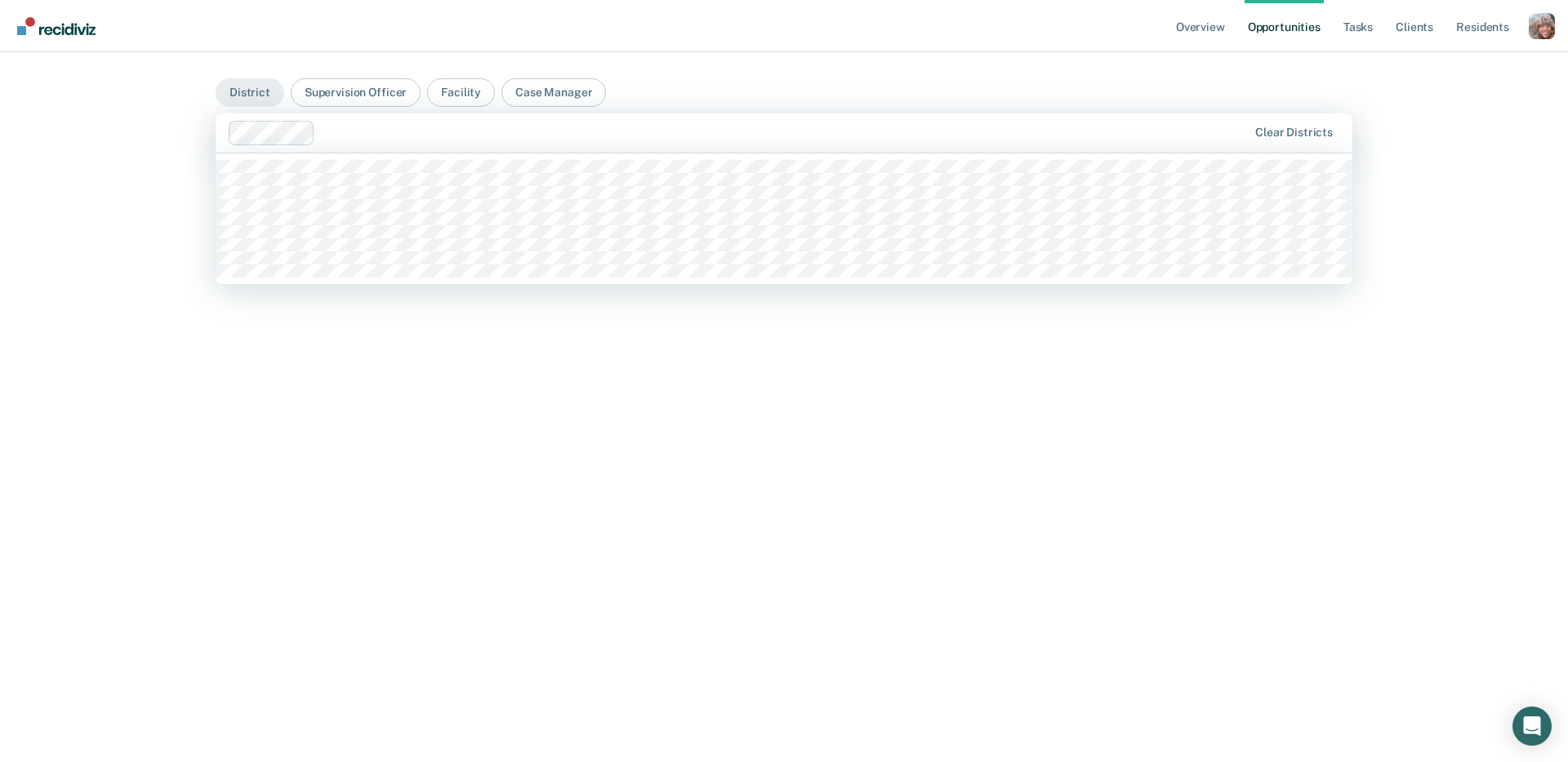
click at [361, 138] on div at bounding box center [784, 132] width 925 height 18
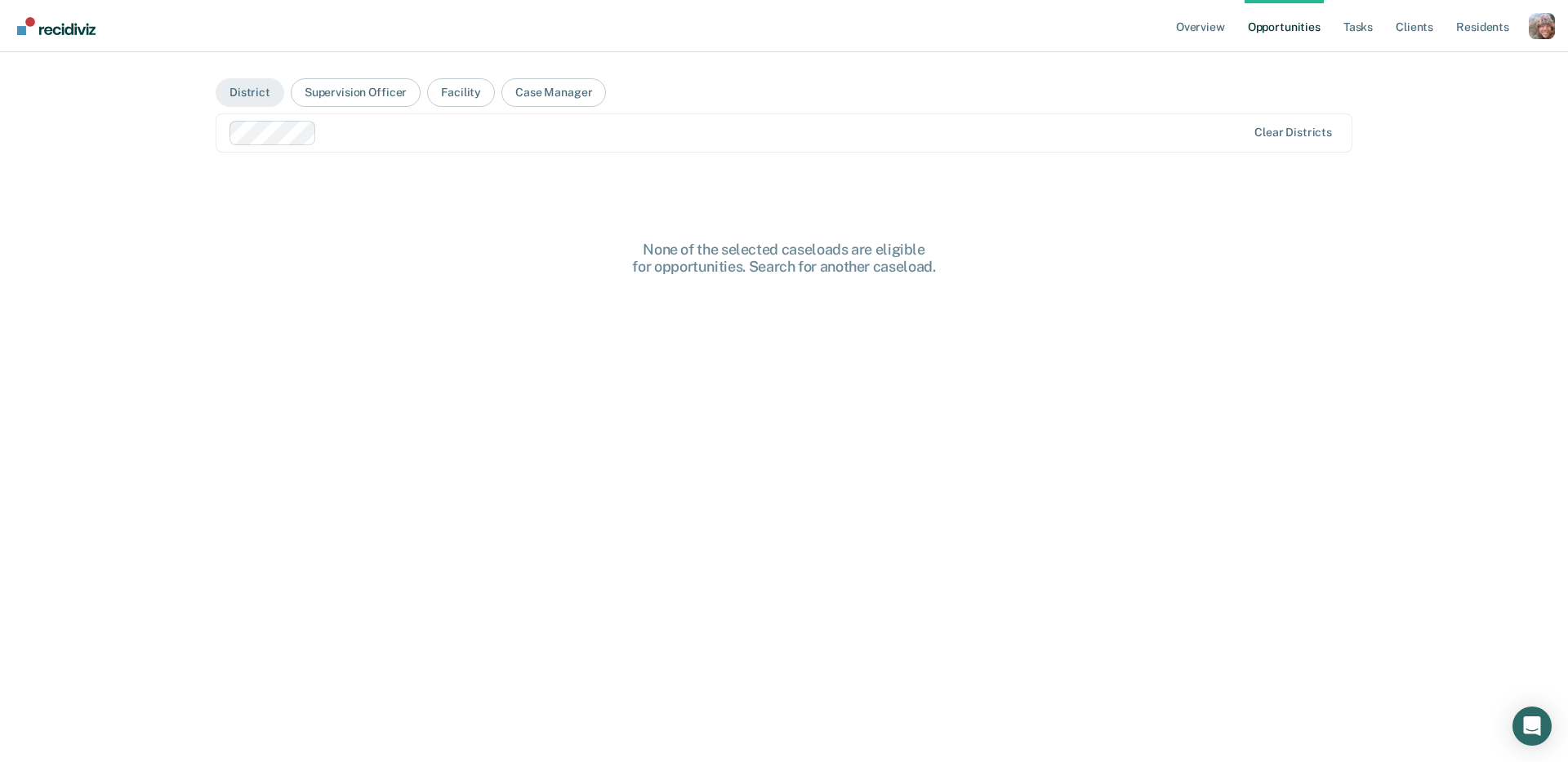
click at [401, 227] on main "District Supervision Officer Facility Case Manager option District 7, deselecte…" at bounding box center [784, 387] width 1176 height 671
click at [344, 137] on div at bounding box center [785, 132] width 923 height 18
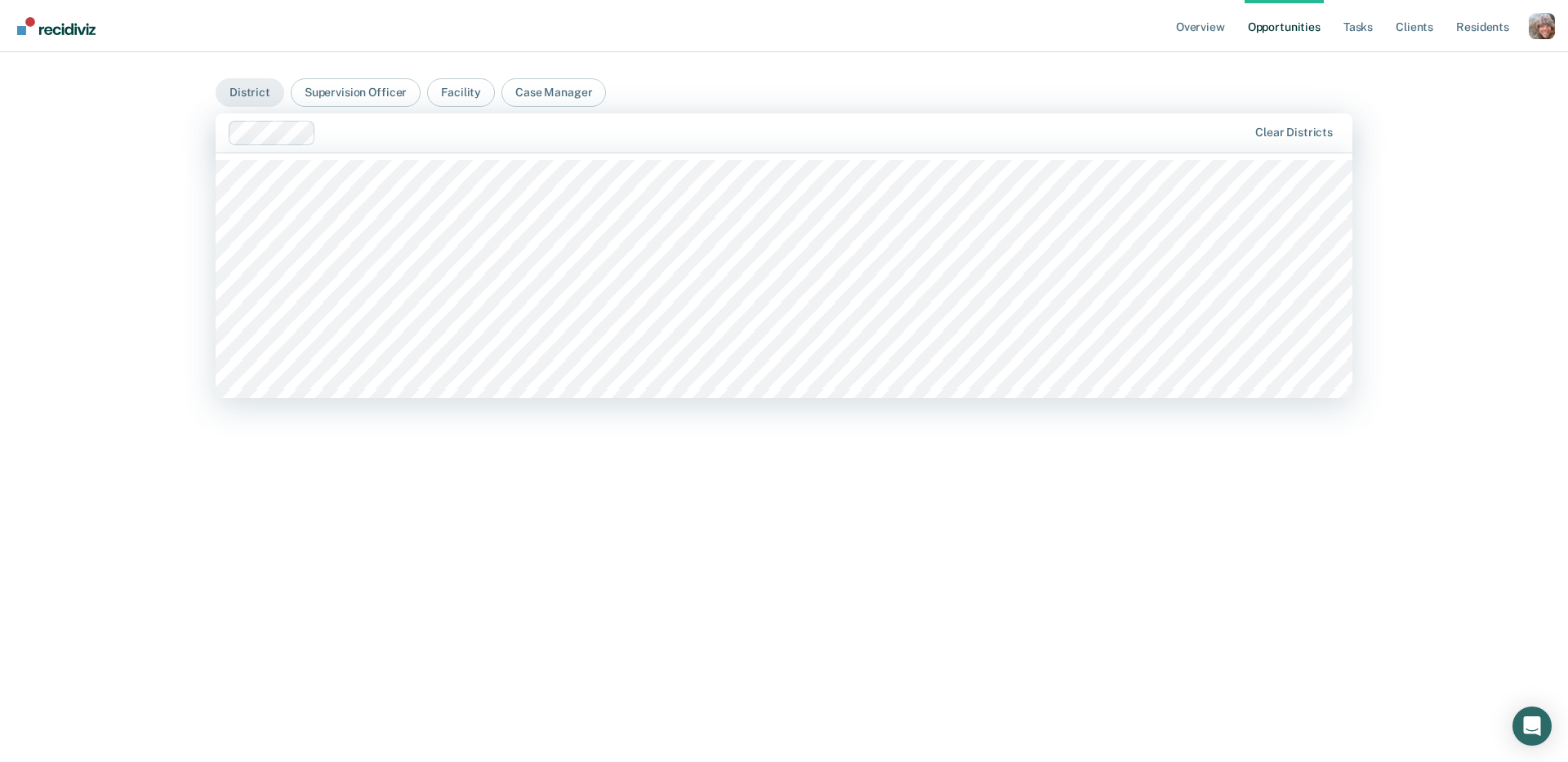
click at [642, 51] on nav "Overview Opportunities Tasks Client s Resident s Profile Go to System-Level Tre…" at bounding box center [784, 25] width 1542 height 51
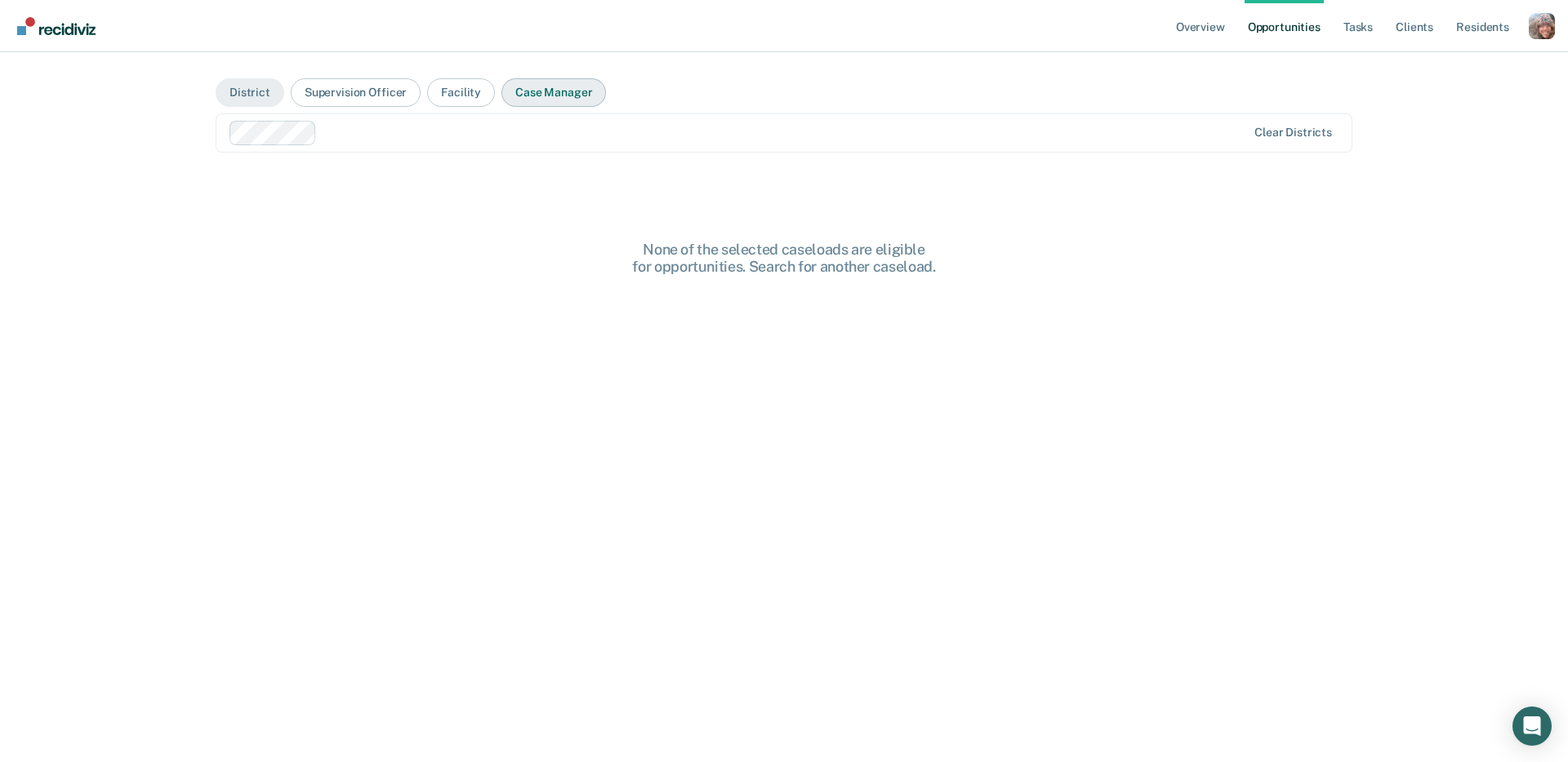
click at [551, 92] on button "Case Manager" at bounding box center [553, 92] width 104 height 29
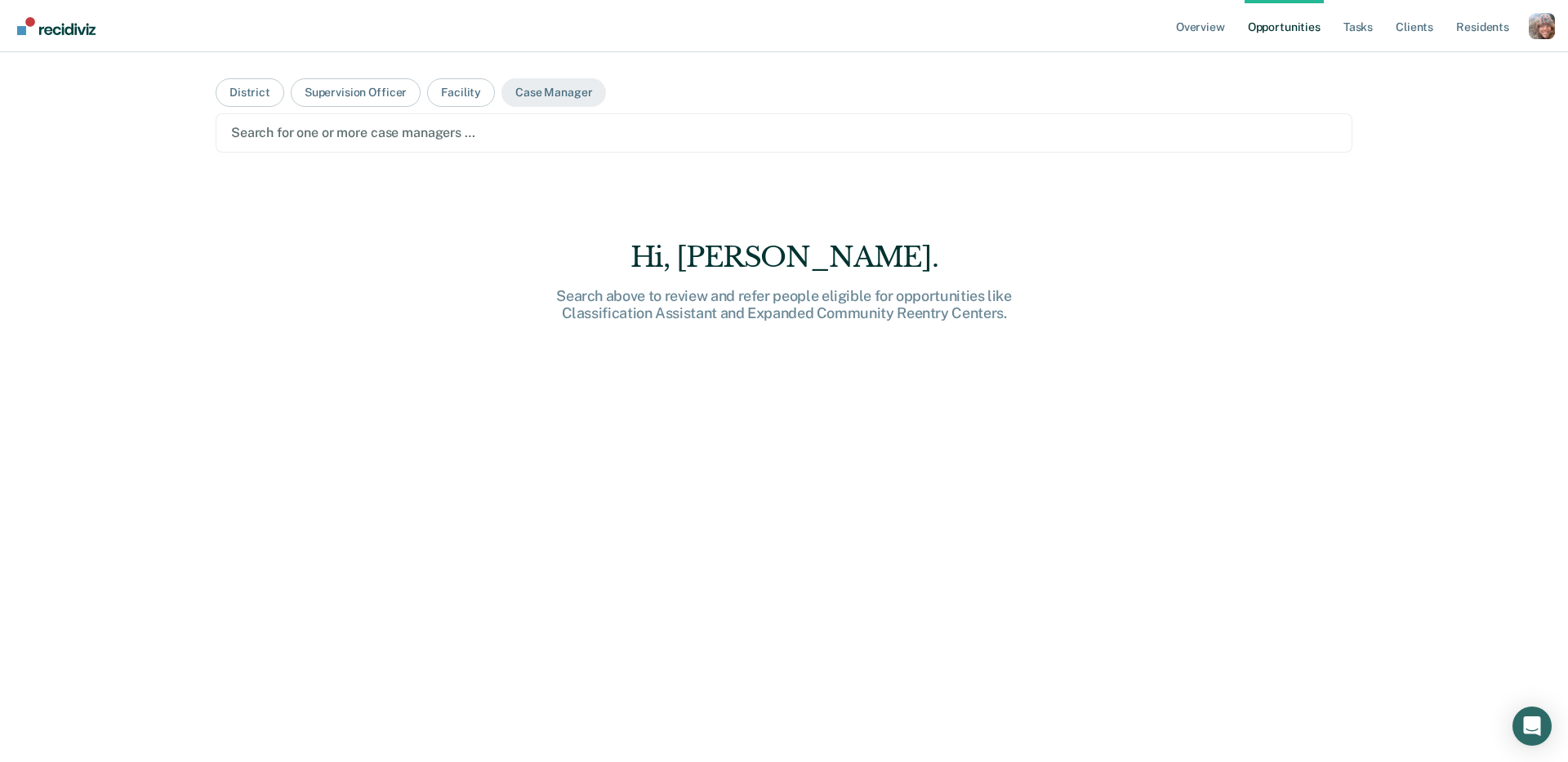
click at [537, 122] on div "Search for one or more case managers …" at bounding box center [784, 132] width 1109 height 22
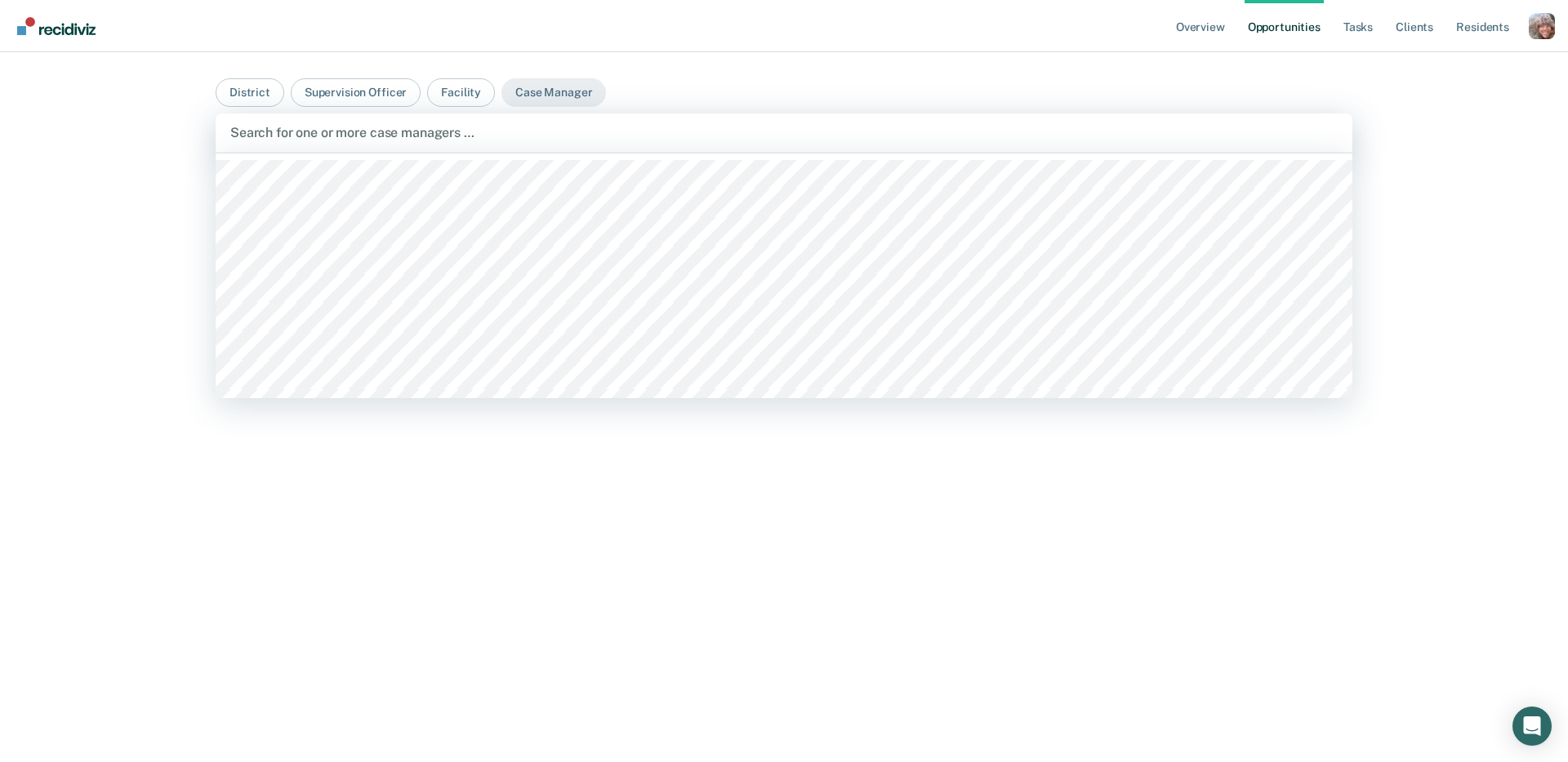
click at [672, 47] on nav "Overview Opportunities Tasks Client s Resident s Profile Go to System-Level Tre…" at bounding box center [784, 25] width 1542 height 51
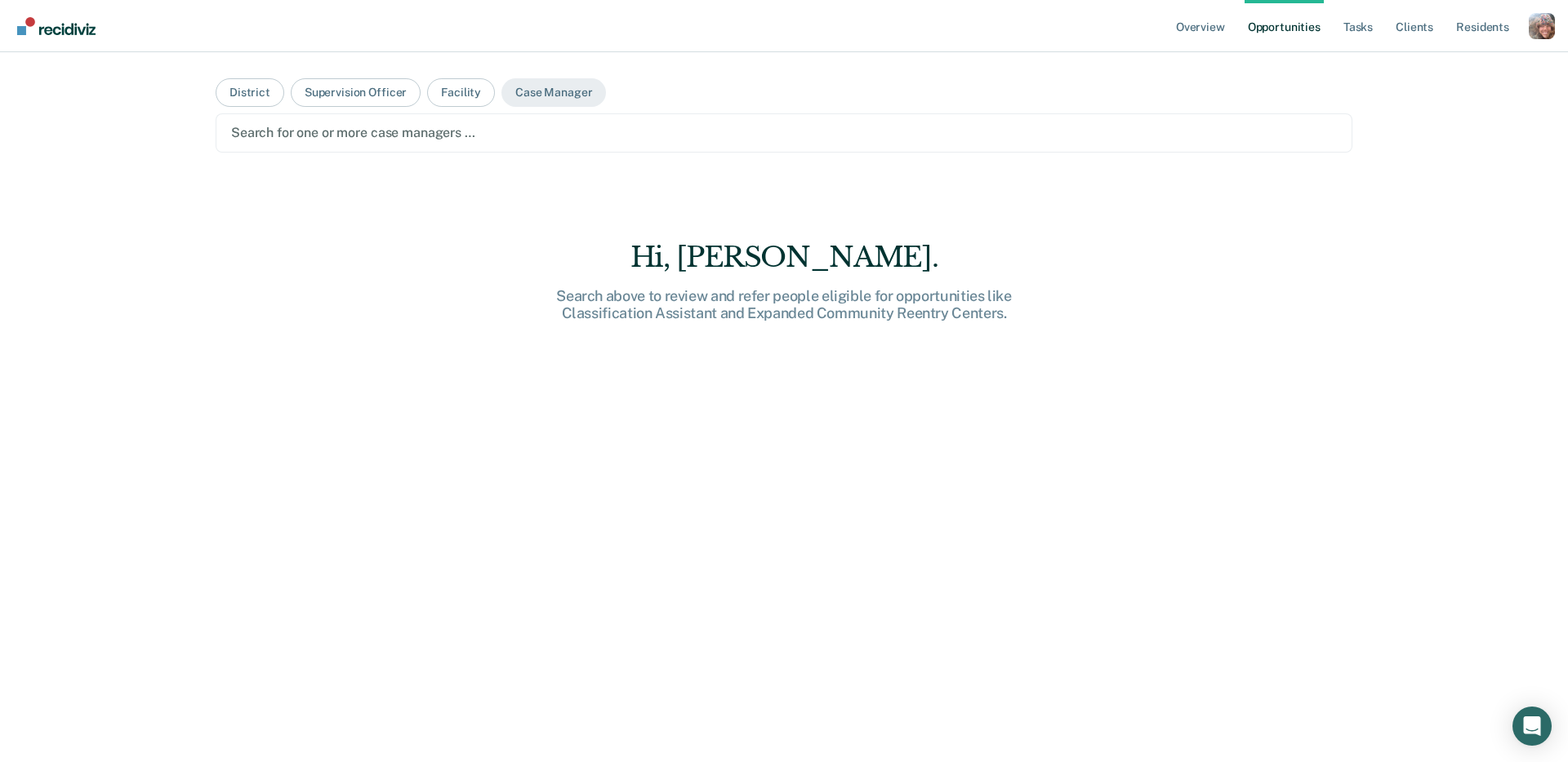
click at [307, 137] on div at bounding box center [784, 132] width 1105 height 18
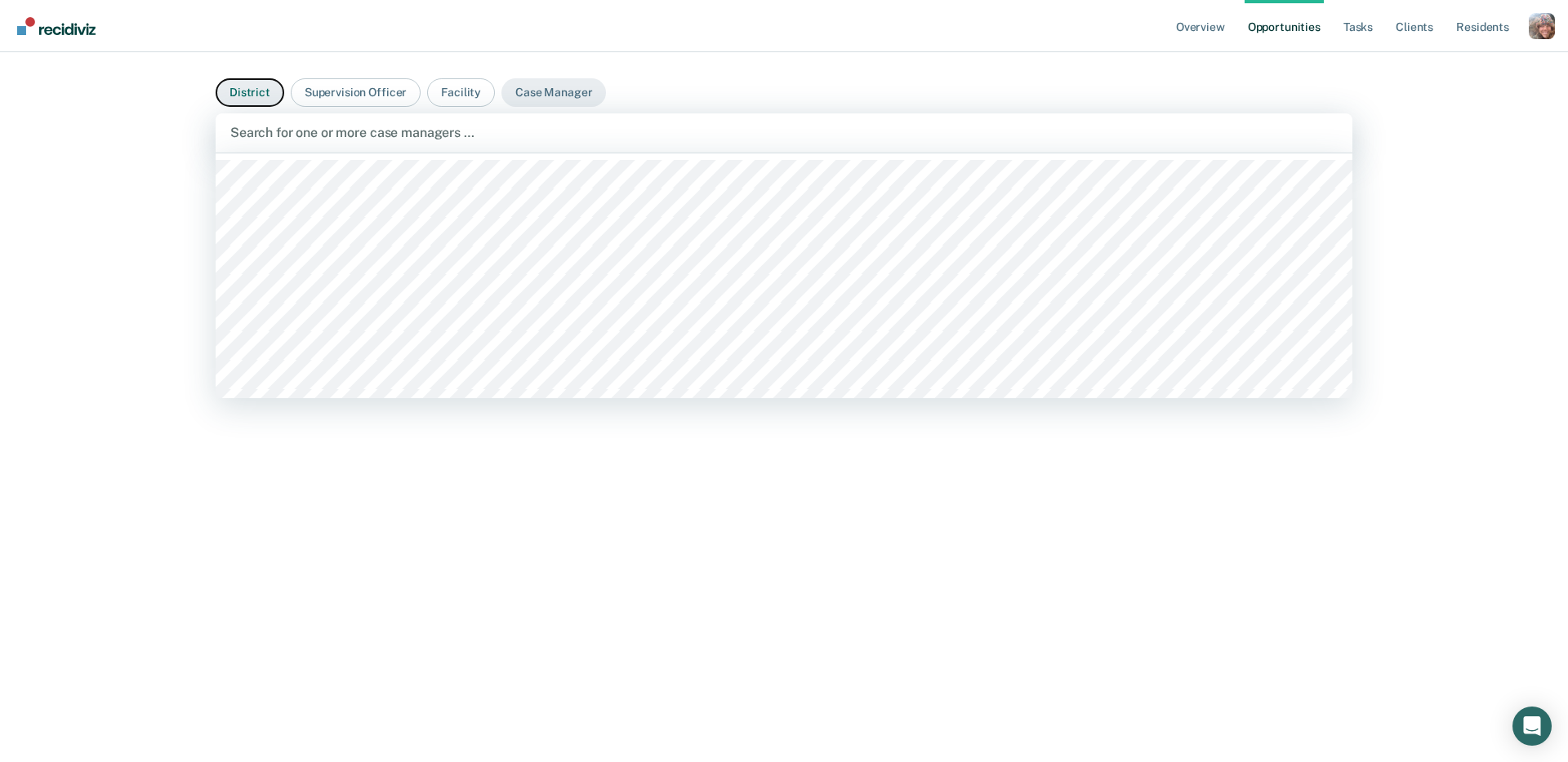
click at [259, 92] on button "District" at bounding box center [250, 92] width 68 height 29
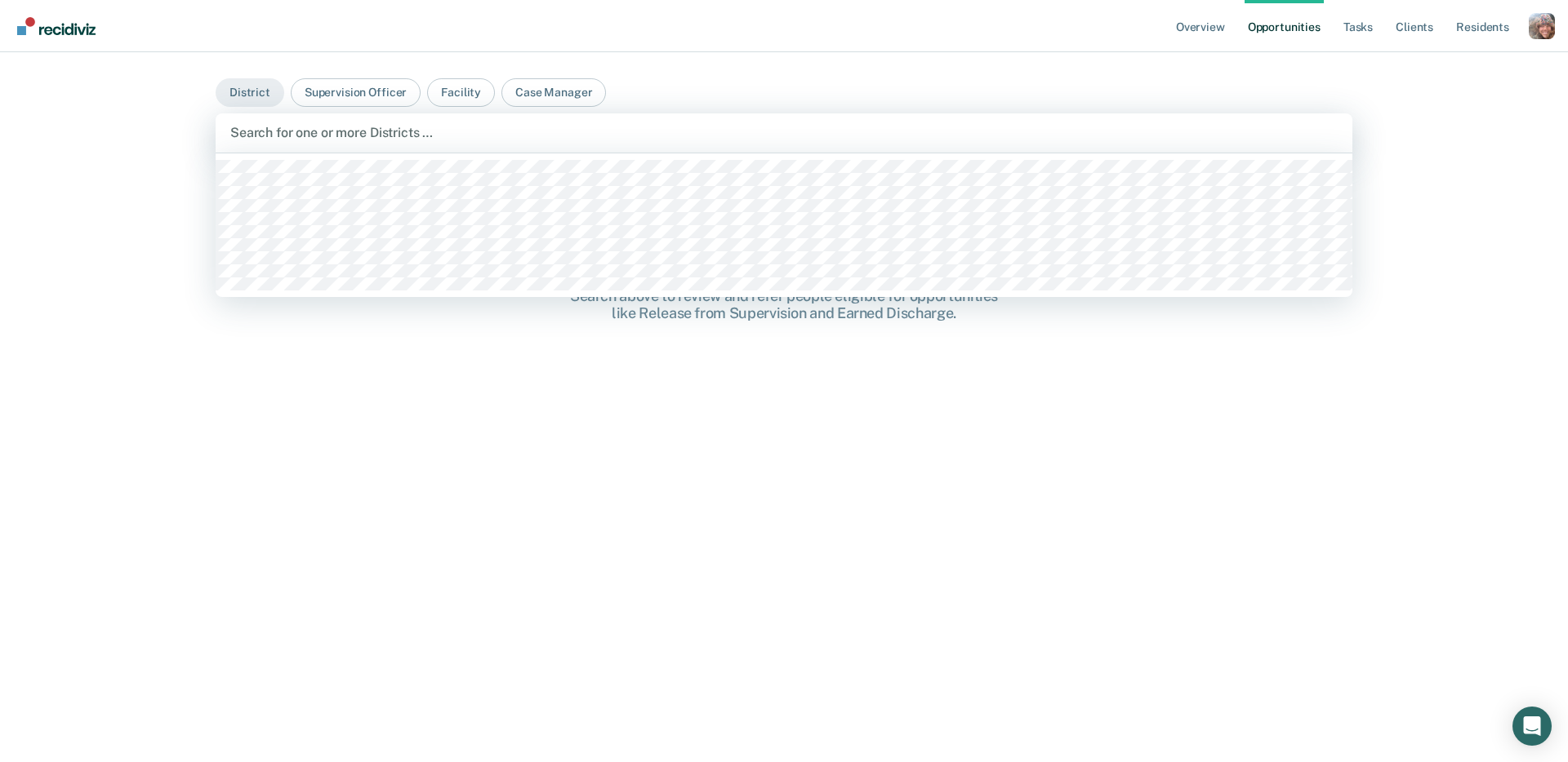
click at [280, 137] on div at bounding box center [784, 132] width 1107 height 18
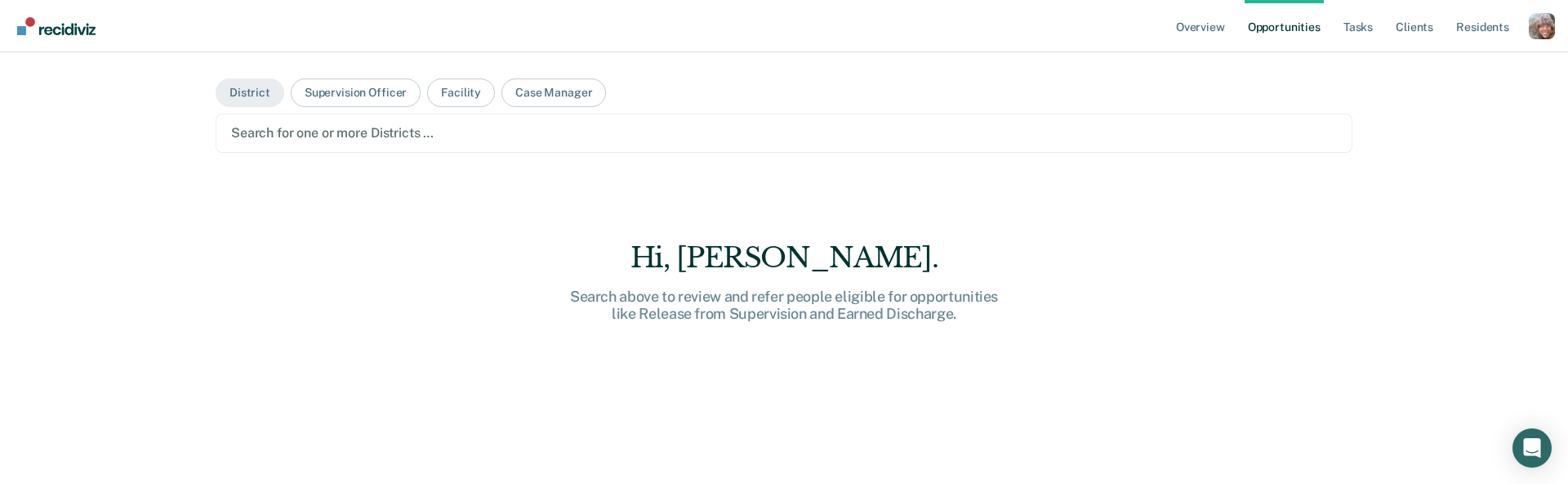
click at [278, 143] on div "Search for one or more Districts …" at bounding box center [784, 132] width 1109 height 22
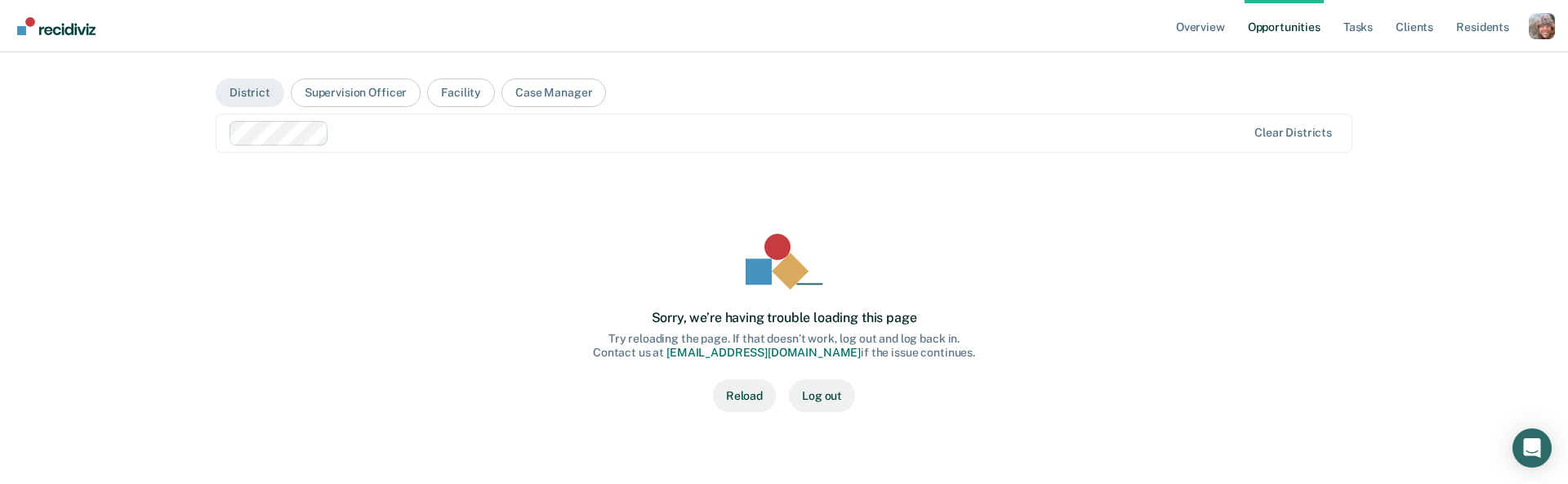
click at [1510, 197] on div "Overview Opportunities Tasks Client s Resident s Profile Go to System-Level Tre…" at bounding box center [784, 242] width 1568 height 484
click at [1541, 36] on div "Profile dropdown button" at bounding box center [1541, 26] width 26 height 26
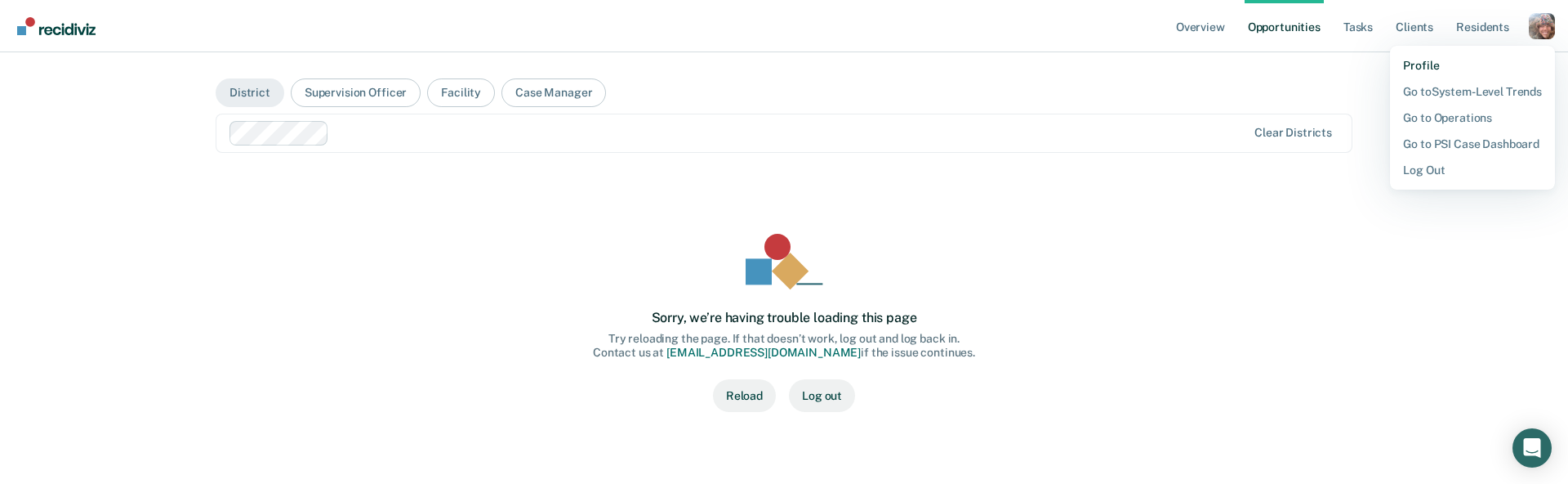
click at [1443, 63] on link "Profile" at bounding box center [1473, 66] width 139 height 13
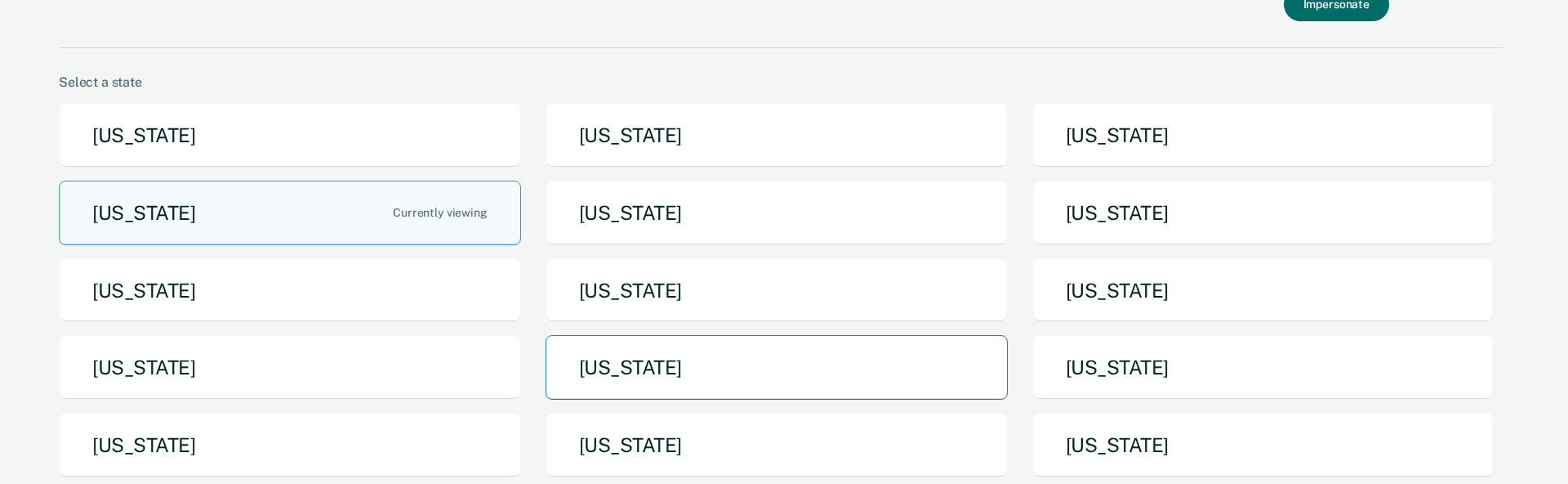
scroll to position [84, 0]
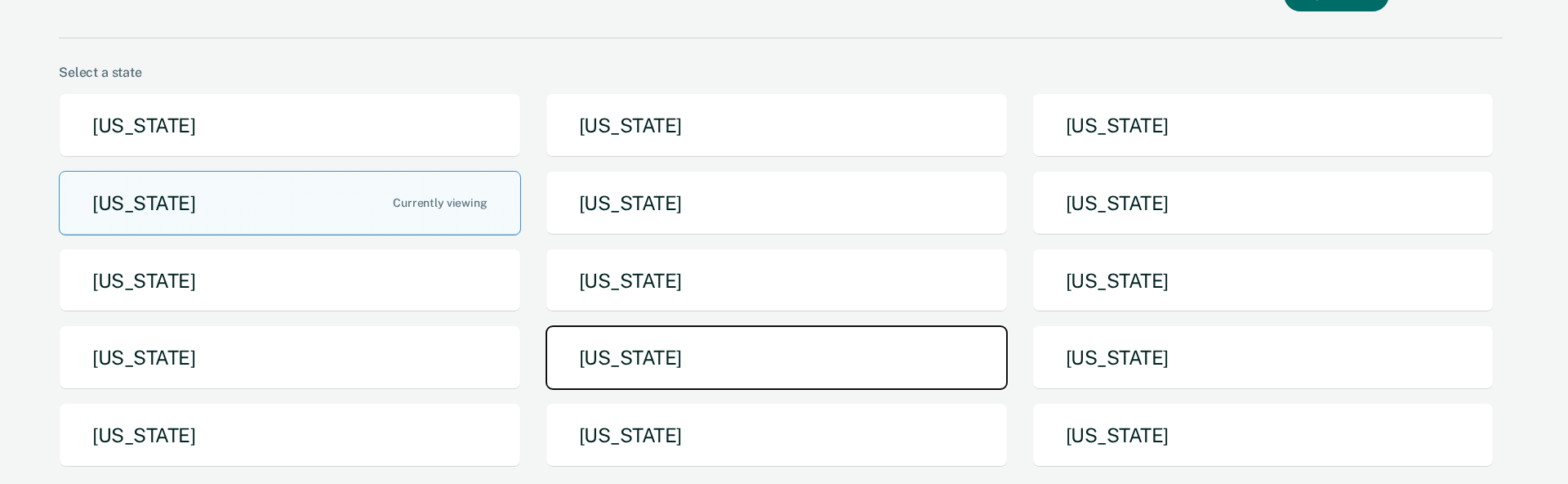
click at [837, 357] on button "[US_STATE]" at bounding box center [777, 357] width 463 height 65
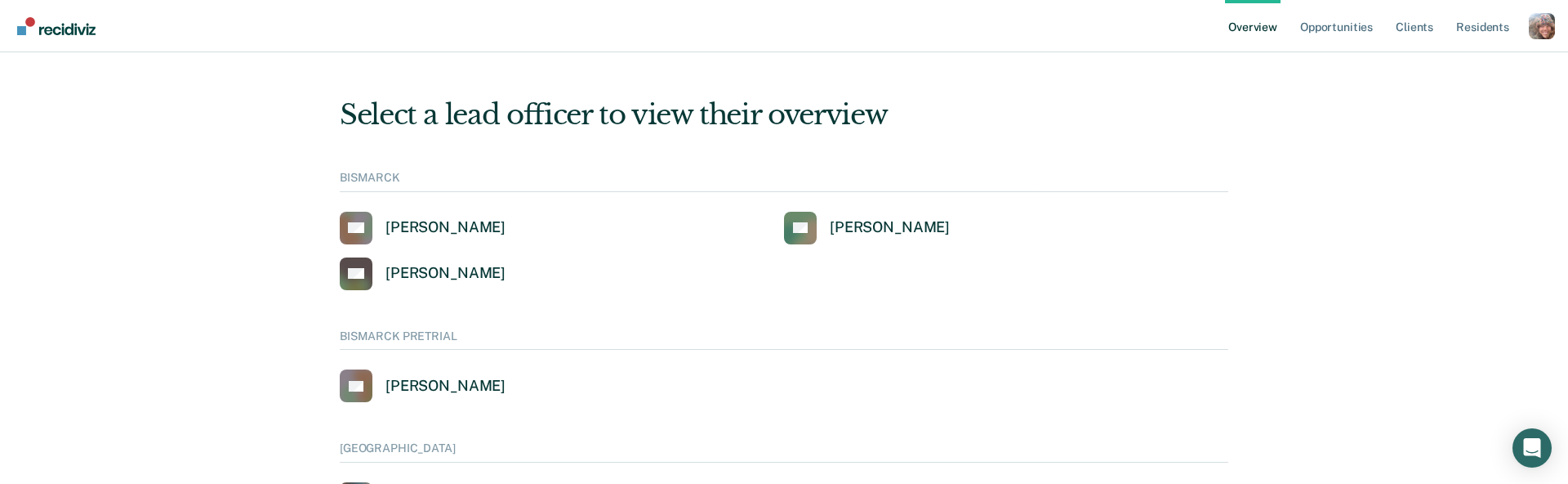
click at [1546, 33] on div "Profile dropdown button" at bounding box center [1541, 26] width 26 height 26
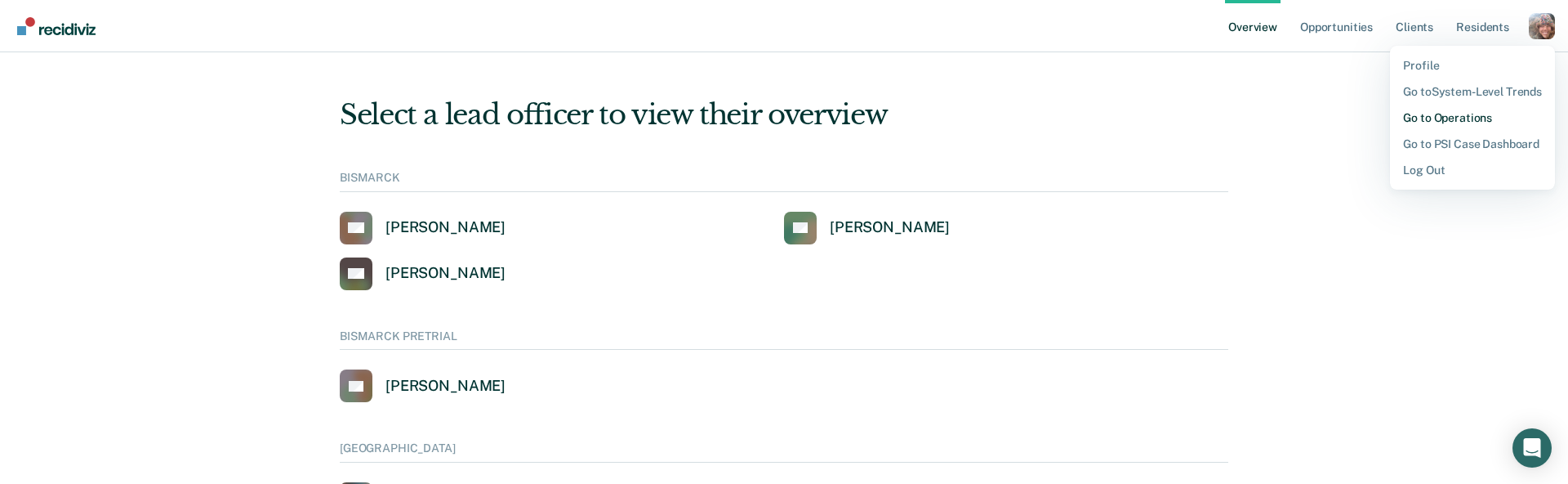
click at [1475, 119] on link "Go to Operations" at bounding box center [1473, 118] width 139 height 13
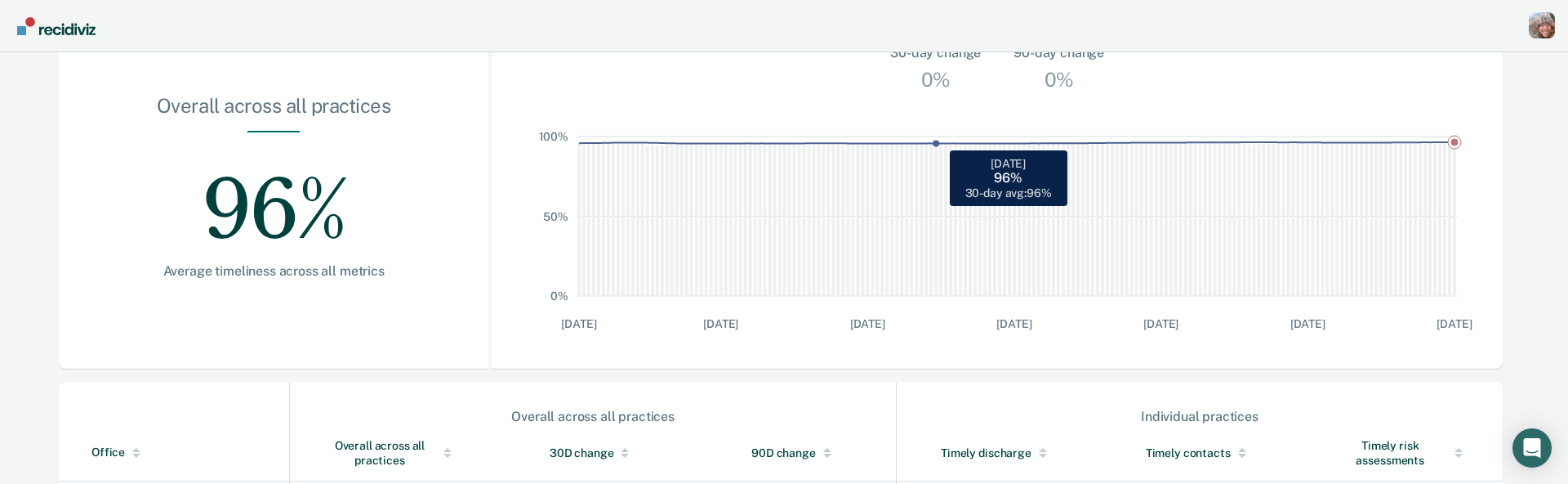
scroll to position [497, 0]
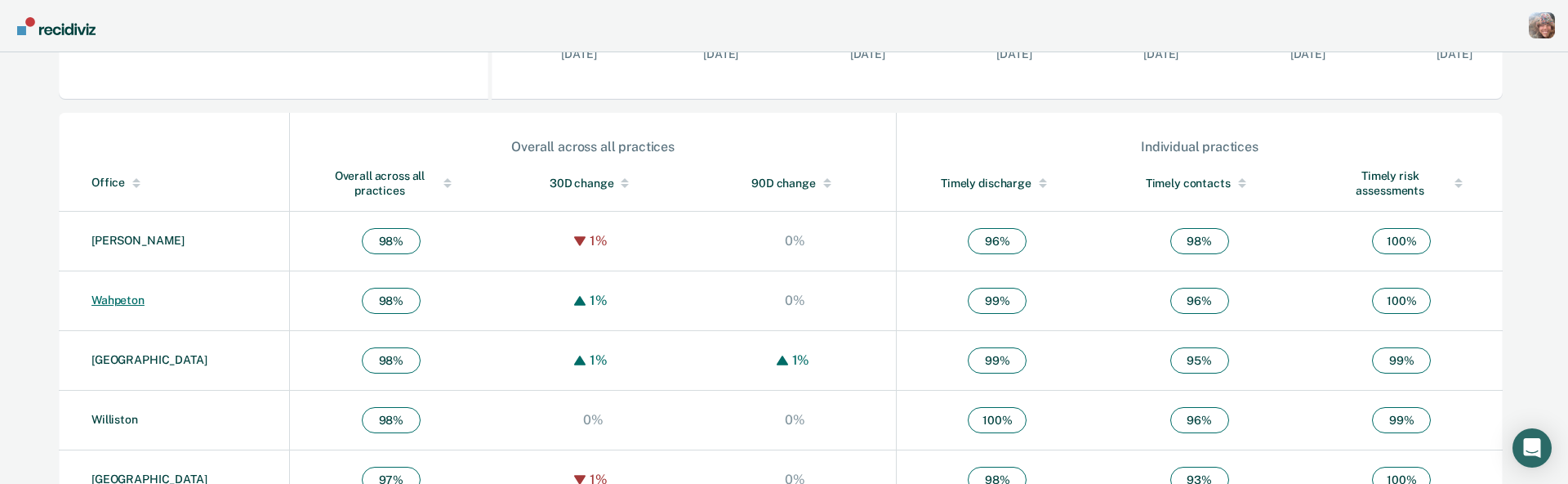
click at [112, 295] on link "Wahpeton" at bounding box center [118, 300] width 53 height 13
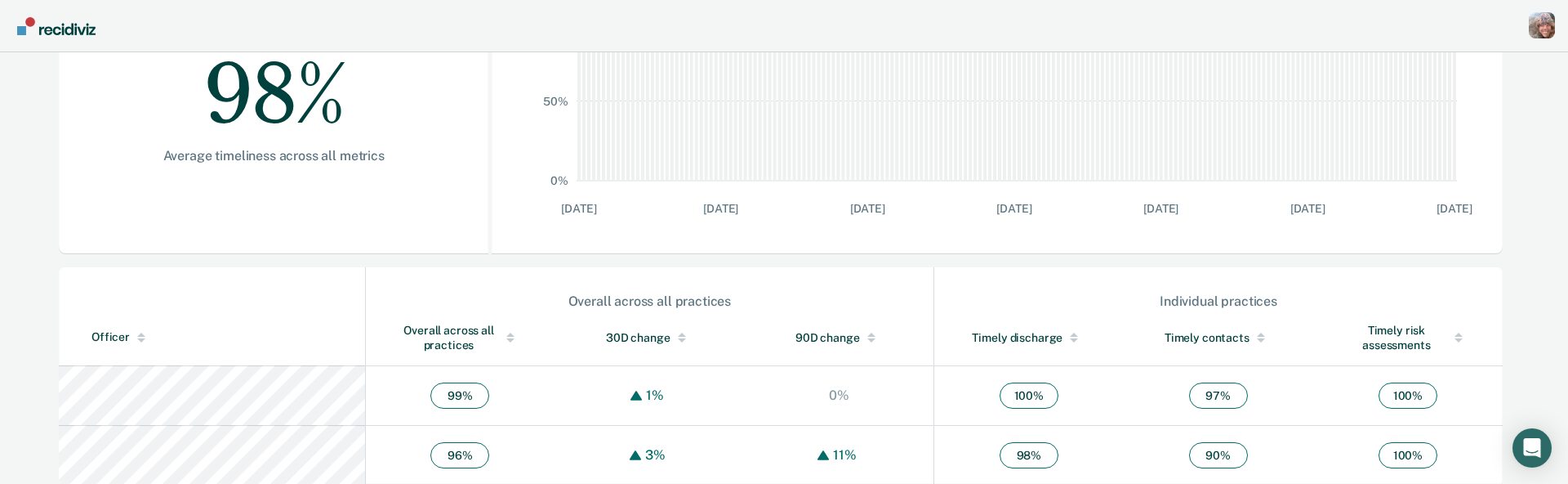
scroll to position [341, 0]
